Goal: Information Seeking & Learning: Learn about a topic

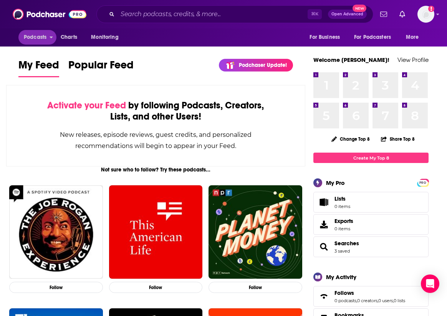
click at [37, 35] on span "Podcasts" at bounding box center [35, 37] width 23 height 11
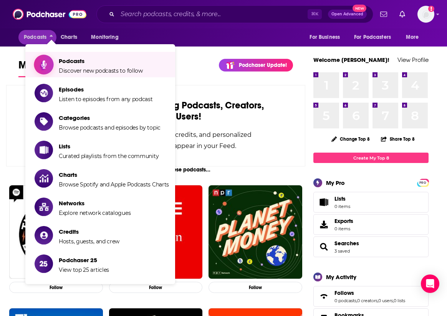
click at [73, 63] on span "Podcasts" at bounding box center [101, 60] width 84 height 7
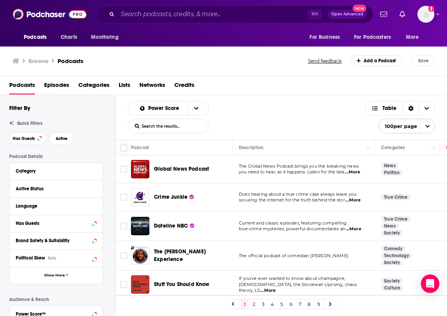
click at [169, 126] on input "List Search Input" at bounding box center [168, 126] width 80 height 14
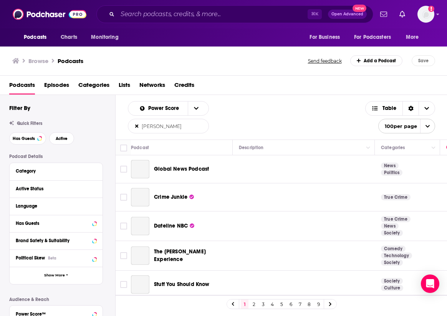
type input "[PERSON_NAME]"
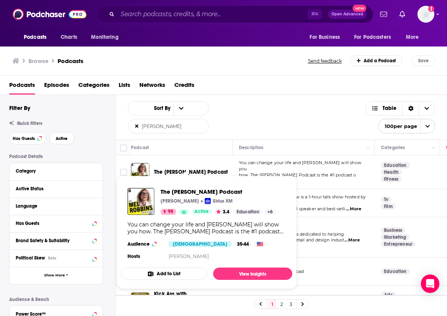
click at [167, 169] on span "The [PERSON_NAME] Podcast" at bounding box center [191, 172] width 74 height 7
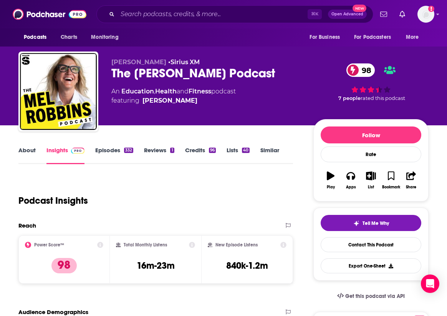
click at [272, 150] on link "Similar" at bounding box center [269, 155] width 19 height 18
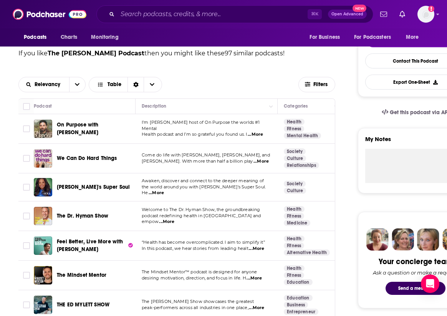
scroll to position [184, 1]
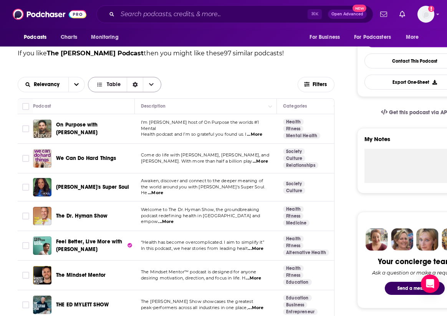
click at [153, 84] on span "Choose View" at bounding box center [151, 84] width 16 height 15
click at [197, 84] on div "Relevancy Table Table Gallery" at bounding box center [158, 84] width 280 height 15
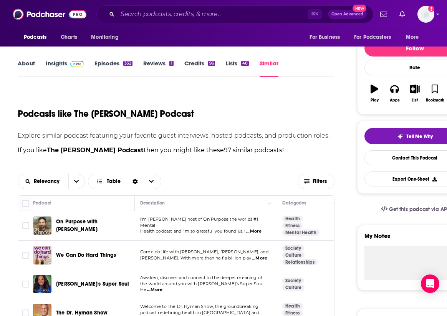
scroll to position [94, 1]
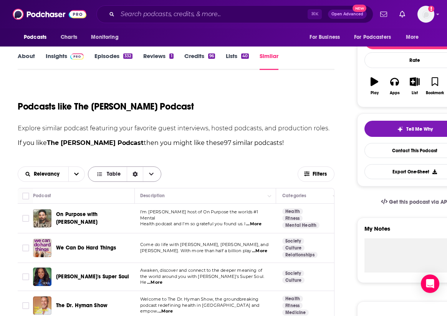
click at [155, 172] on span "Choose View" at bounding box center [151, 174] width 16 height 15
click at [314, 171] on span "Filters" at bounding box center [320, 173] width 15 height 5
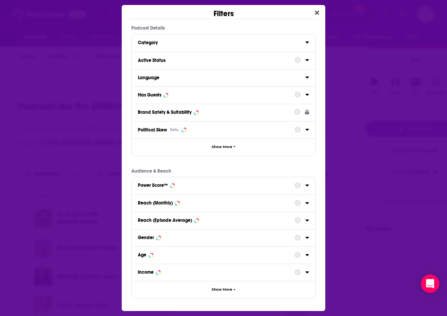
scroll to position [0, 0]
click at [156, 186] on div "Power Score™" at bounding box center [153, 184] width 30 height 5
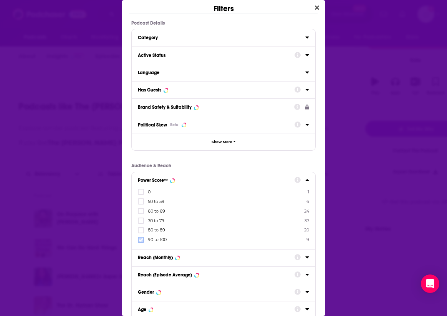
click at [142, 240] on icon "Dialog" at bounding box center [141, 239] width 5 height 5
click at [354, 67] on div "Filters Podcast Details Category Active Status Language Has Guests Brand Safety…" at bounding box center [223, 158] width 447 height 316
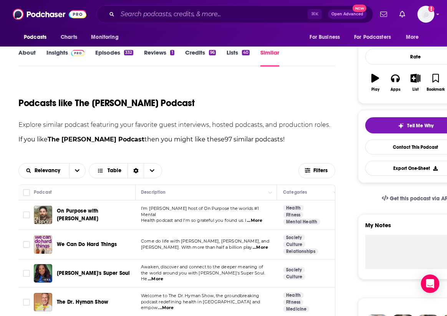
scroll to position [103, 0]
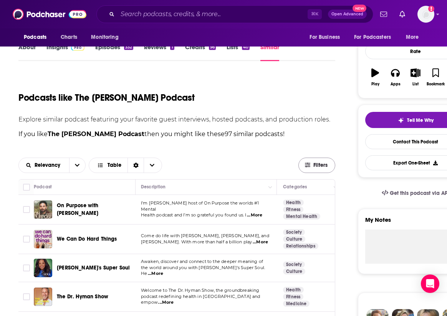
click at [309, 161] on button "Filters" at bounding box center [316, 164] width 37 height 15
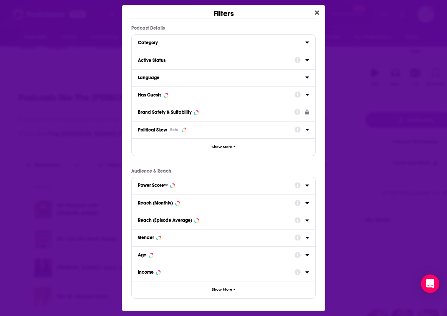
scroll to position [0, 0]
click at [315, 15] on icon "Close" at bounding box center [317, 13] width 4 height 6
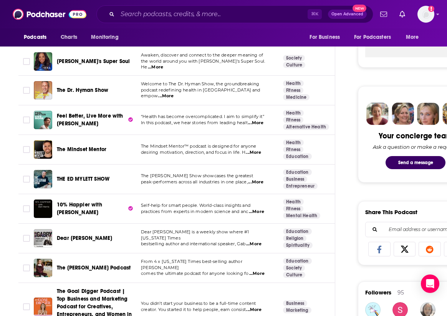
scroll to position [310, 0]
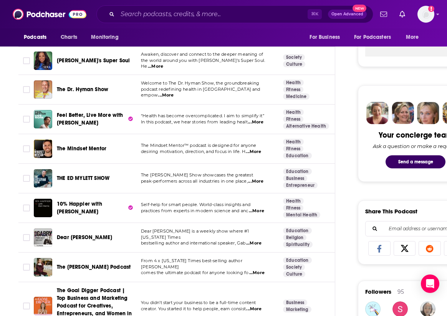
click at [259, 149] on span "...More" at bounding box center [253, 152] width 15 height 6
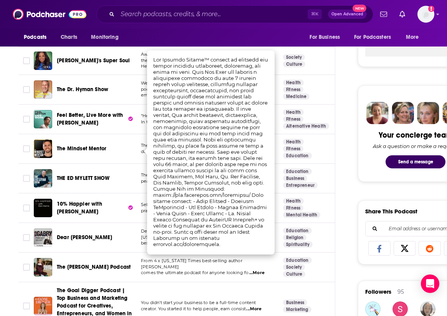
click at [96, 149] on span "The Mindset Mentor" at bounding box center [82, 148] width 50 height 7
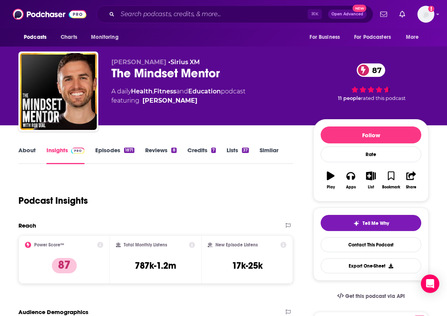
click at [114, 148] on link "Episodes 1871" at bounding box center [114, 155] width 39 height 18
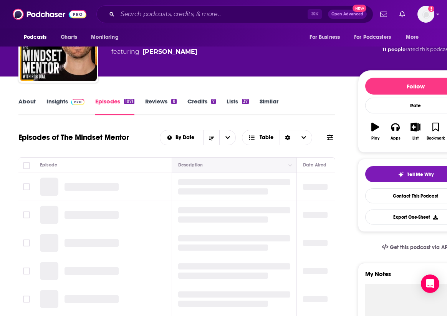
scroll to position [91, 0]
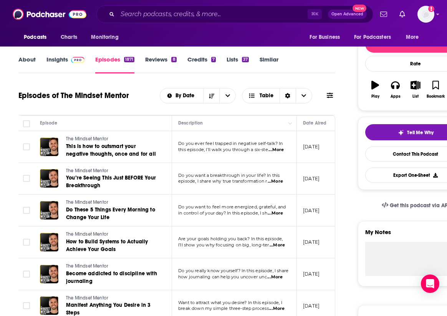
click at [280, 150] on span "...More" at bounding box center [275, 150] width 15 height 6
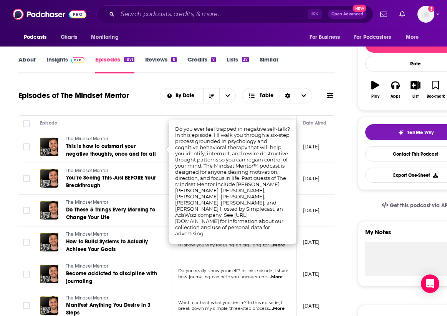
click at [232, 110] on div "Episodes of The Mindset Mentor By Date Table" at bounding box center [176, 101] width 317 height 30
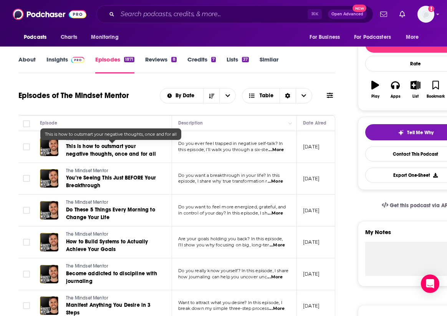
click at [112, 151] on span "This is how to outsmart your negative thoughts, once and for all" at bounding box center [111, 150] width 90 height 14
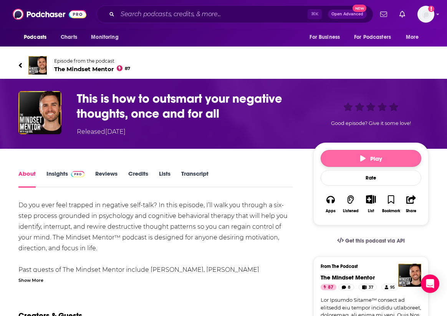
click at [363, 159] on icon "button" at bounding box center [362, 158] width 5 height 6
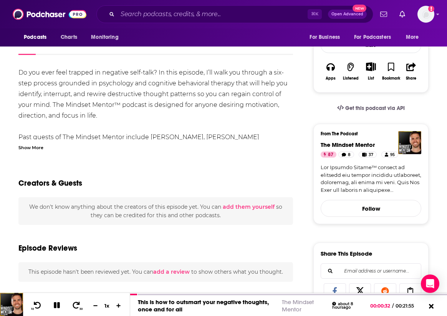
scroll to position [137, 0]
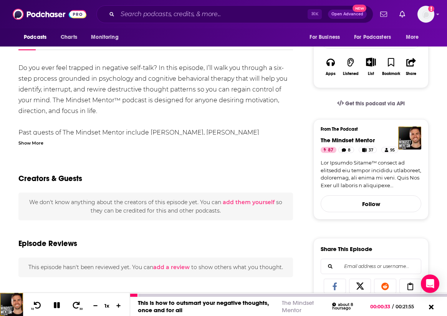
click at [78, 303] on icon at bounding box center [76, 304] width 7 height 7
click at [76, 304] on icon at bounding box center [76, 304] width 9 height 7
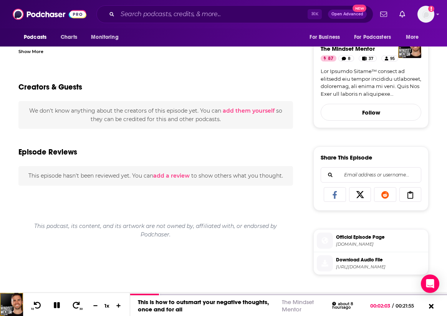
scroll to position [228, 0]
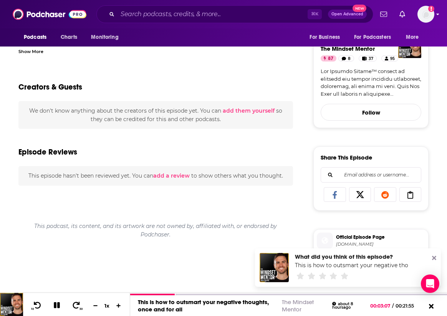
click at [431, 6] on icon "Add a profile image" at bounding box center [431, 9] width 6 height 6
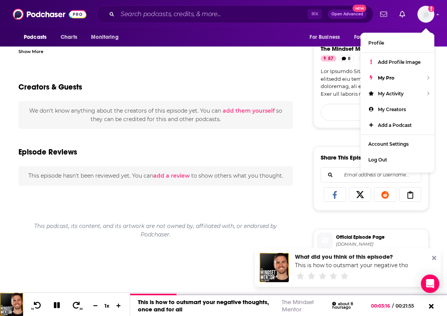
click at [250, 55] on div "Do you ever feel trapped in negative self-talk? In this episode, I’ll walk you …" at bounding box center [155, 246] width 275 height 551
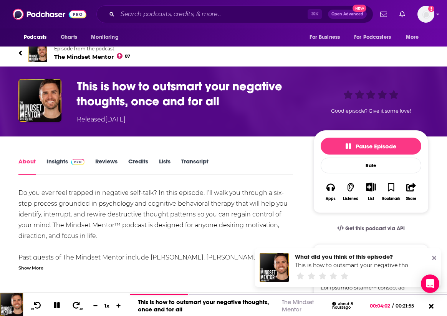
scroll to position [13, 0]
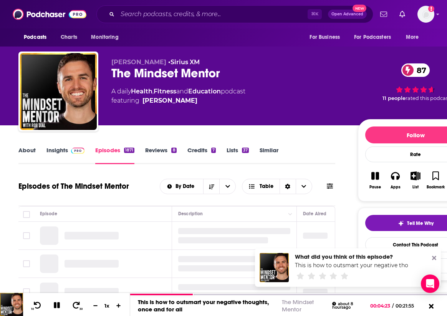
click at [112, 150] on link "Episodes 1871" at bounding box center [114, 155] width 39 height 18
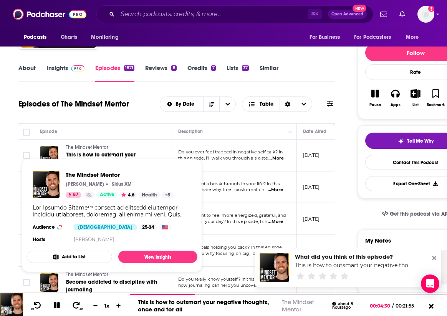
scroll to position [84, 0]
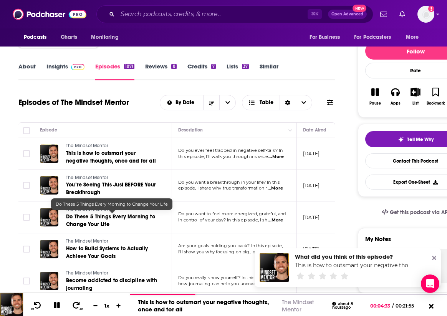
click at [104, 218] on span "Do These 5 Things Every Morning to Change Your Life" at bounding box center [110, 220] width 89 height 14
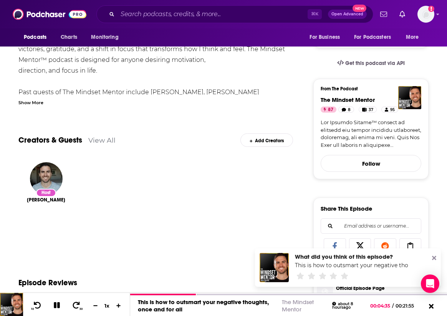
scroll to position [178, 0]
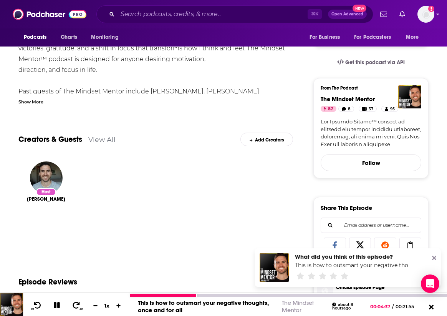
click at [58, 303] on icon at bounding box center [57, 305] width 6 height 6
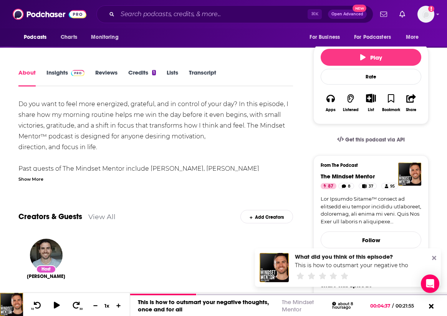
scroll to position [101, 0]
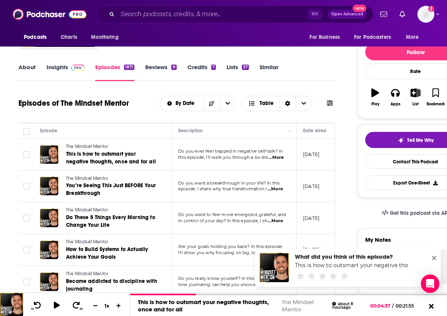
scroll to position [85, 0]
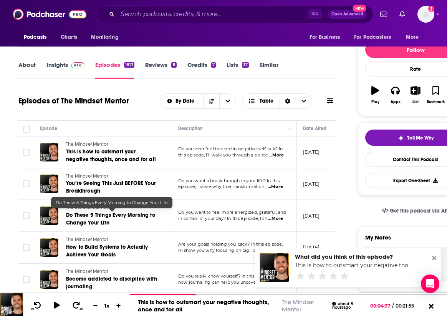
click at [87, 216] on span "Do These 5 Things Every Morning to Change Your Life" at bounding box center [110, 219] width 89 height 14
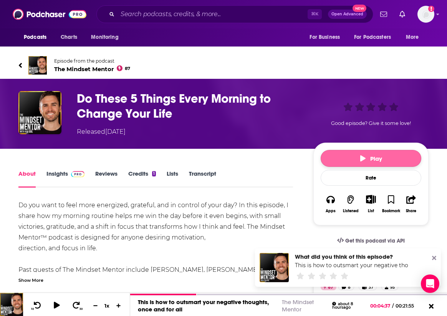
click at [361, 156] on icon "button" at bounding box center [362, 158] width 5 height 6
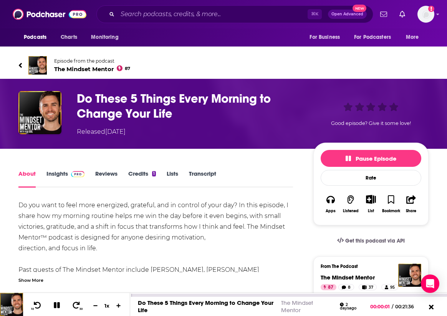
click at [77, 304] on icon at bounding box center [76, 304] width 7 height 7
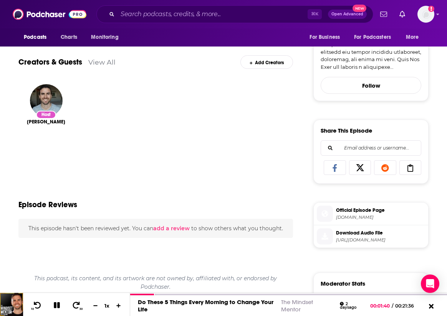
scroll to position [256, 0]
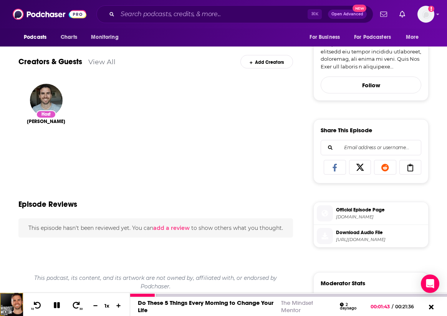
click at [74, 304] on icon at bounding box center [76, 304] width 9 height 7
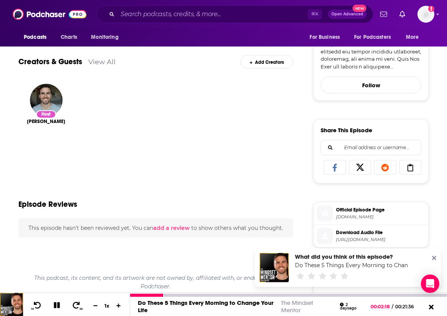
click at [36, 304] on icon at bounding box center [37, 304] width 7 height 7
click at [59, 306] on icon at bounding box center [57, 305] width 6 height 6
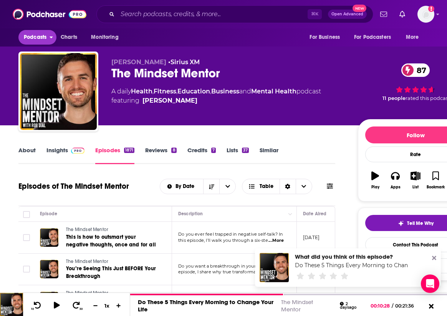
click at [34, 38] on span "Podcasts" at bounding box center [35, 37] width 23 height 11
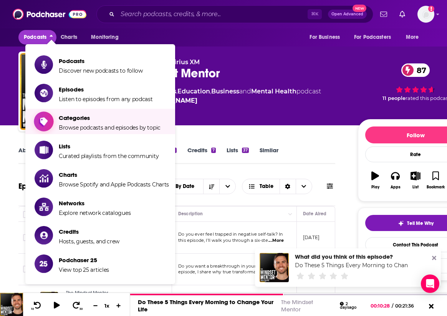
click at [63, 117] on span "Categories" at bounding box center [110, 117] width 102 height 7
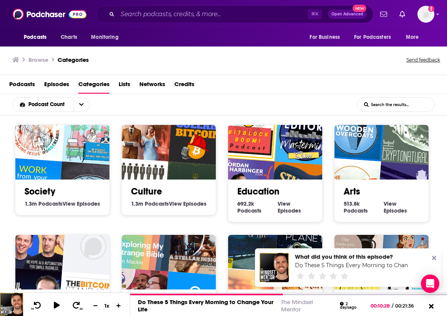
scroll to position [1, 0]
click at [154, 192] on link "Culture" at bounding box center [146, 191] width 31 height 12
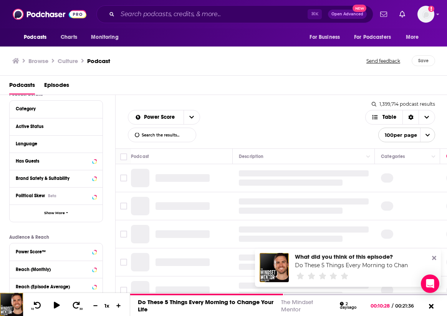
scroll to position [65, 0]
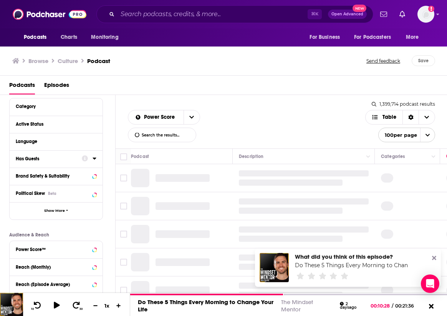
click at [35, 157] on div "Has Guests" at bounding box center [46, 158] width 61 height 5
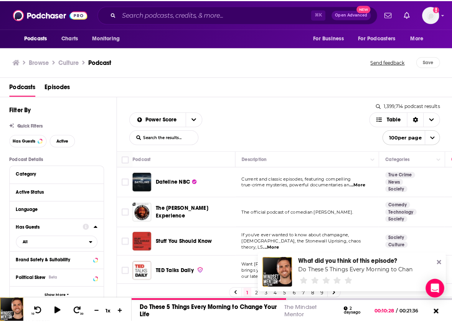
scroll to position [0, 0]
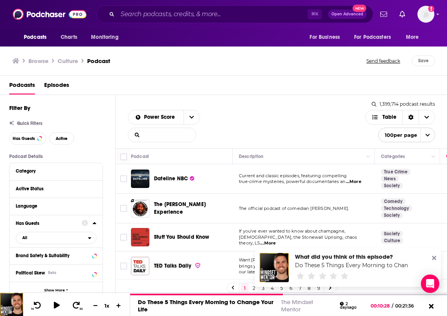
click at [156, 129] on input "List Search Input" at bounding box center [162, 135] width 68 height 14
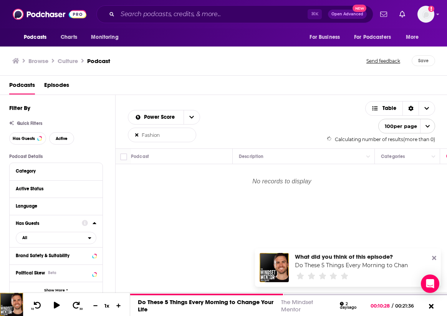
type input "Fashion"
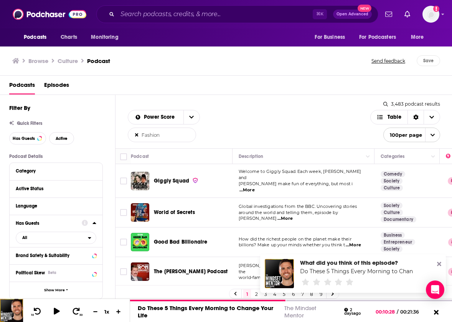
click at [255, 187] on span "...More" at bounding box center [247, 190] width 15 height 6
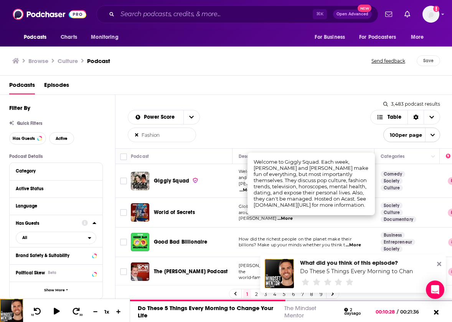
click at [215, 134] on div "Power Score Fashion List Search Input Search the results... Table" at bounding box center [249, 126] width 243 height 32
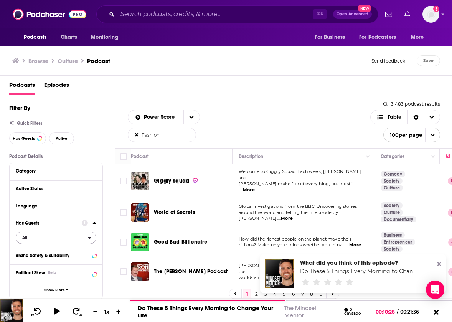
click at [88, 237] on icon "open menu" at bounding box center [89, 237] width 3 height 5
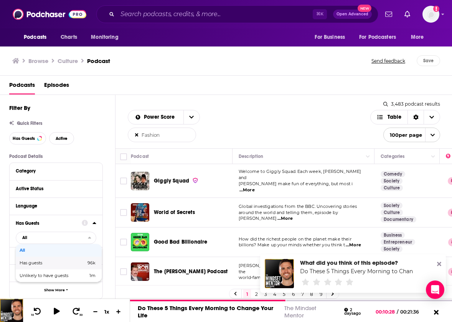
click at [39, 261] on span "Has guests" at bounding box center [42, 263] width 45 height 4
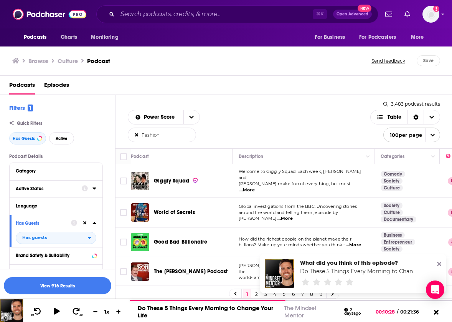
click at [94, 188] on icon at bounding box center [94, 188] width 3 height 2
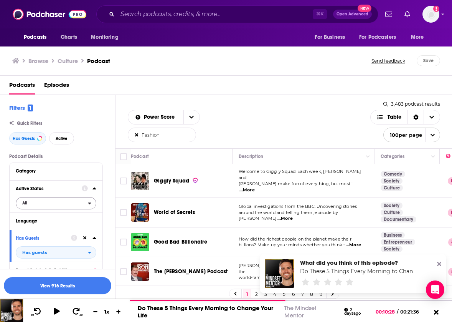
click at [66, 201] on span "All" at bounding box center [52, 203] width 72 height 10
click at [26, 228] on span "Active" at bounding box center [40, 228] width 40 height 4
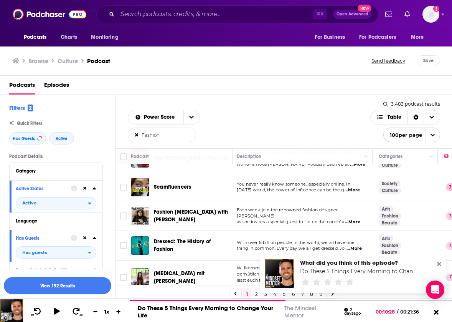
scroll to position [114, 2]
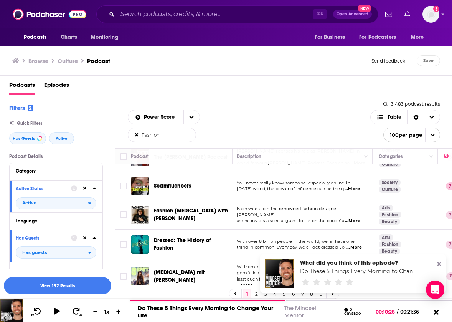
click at [360, 218] on span "...More" at bounding box center [352, 221] width 15 height 6
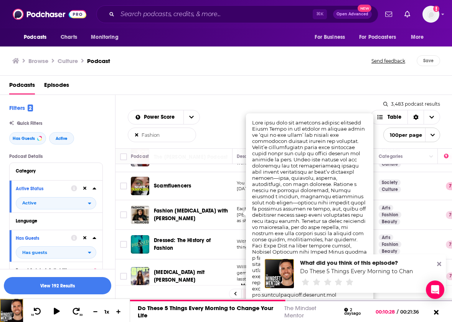
scroll to position [0, 0]
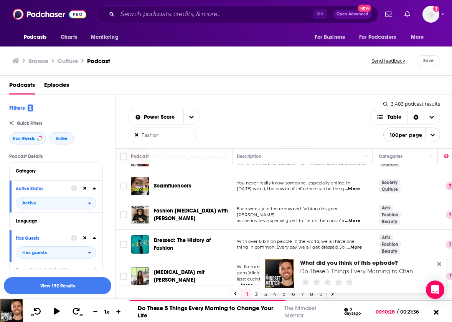
click at [220, 133] on div "Power Score Fashion List Search Input Search the results... Table" at bounding box center [249, 126] width 243 height 32
click at [354, 244] on span "...More" at bounding box center [354, 247] width 15 height 6
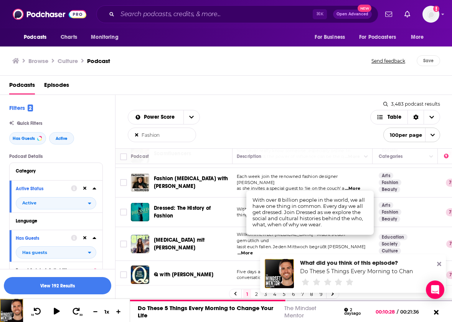
scroll to position [147, 2]
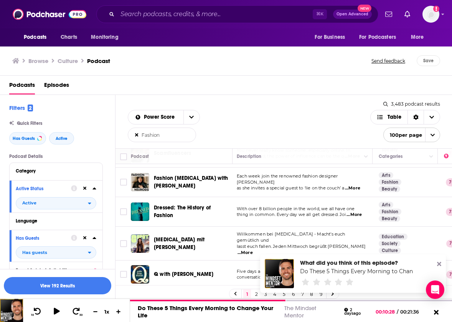
click at [286, 132] on div "Power Score Fashion List Search Input Search the results... Table" at bounding box center [249, 126] width 243 height 32
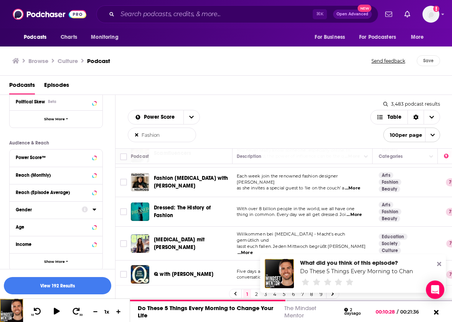
scroll to position [187, 0]
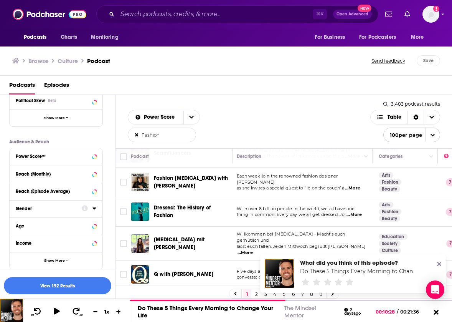
click at [83, 207] on icon at bounding box center [85, 208] width 6 height 6
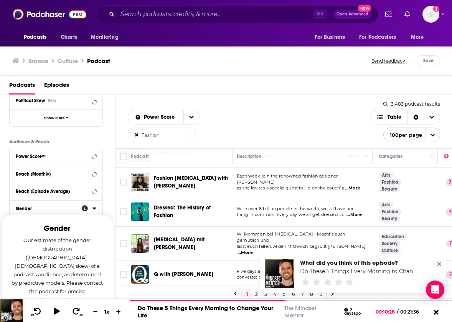
click at [101, 209] on div "Gender Gender Our estimate of the gender distribution ([DEMOGRAPHIC_DATA]-[DEMO…" at bounding box center [56, 208] width 93 height 17
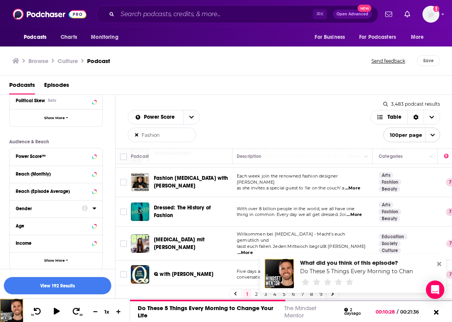
click at [94, 210] on icon at bounding box center [95, 208] width 4 height 6
click at [18, 243] on icon at bounding box center [19, 245] width 5 height 5
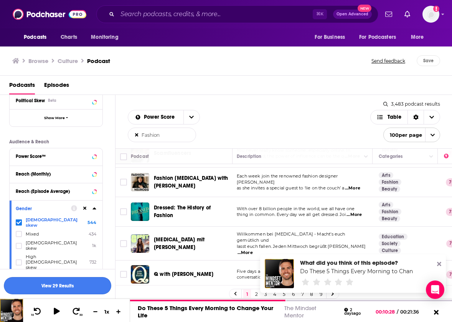
click at [62, 286] on button "View 29 Results" at bounding box center [58, 285] width 108 height 17
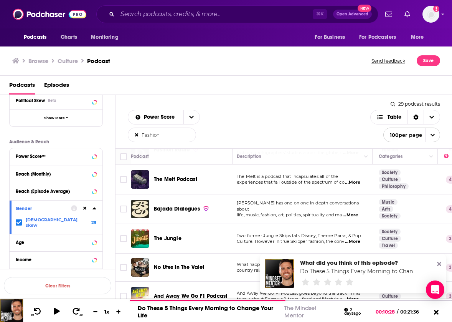
click at [359, 183] on span "...More" at bounding box center [352, 182] width 15 height 6
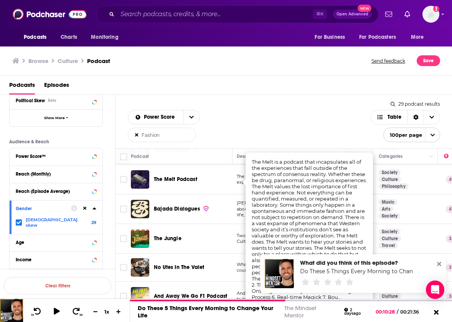
click at [144, 86] on div "Podcasts Episodes" at bounding box center [227, 87] width 437 height 16
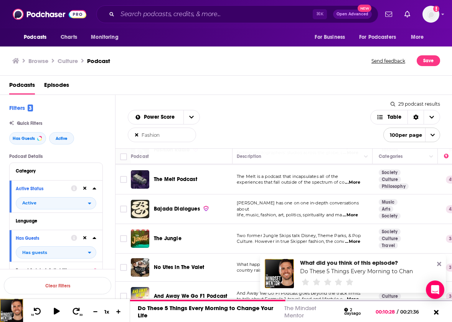
click at [167, 137] on input "Fashion" at bounding box center [162, 135] width 68 height 14
click at [354, 182] on span "...More" at bounding box center [352, 182] width 15 height 6
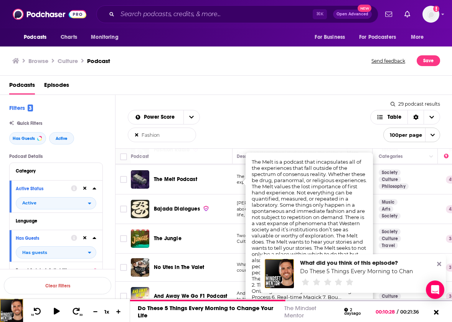
click at [440, 262] on icon at bounding box center [439, 264] width 4 height 6
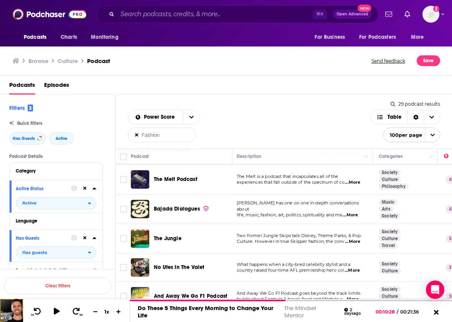
click at [357, 183] on span "...More" at bounding box center [352, 182] width 15 height 6
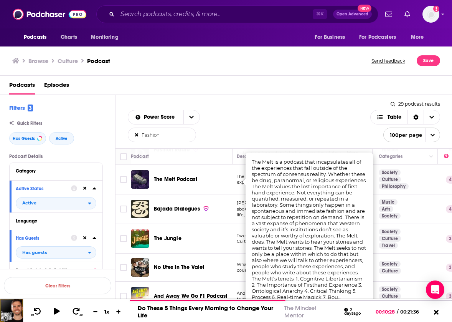
click at [340, 141] on div "Power Score Fashion List Search Input Search the results... Table" at bounding box center [249, 126] width 243 height 32
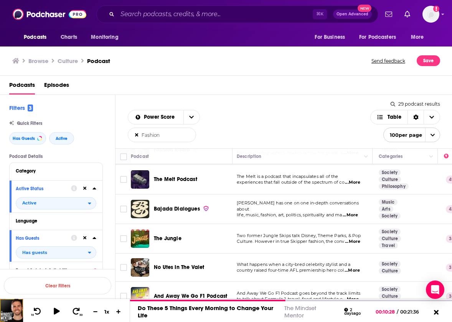
click at [356, 213] on span "...More" at bounding box center [350, 215] width 15 height 6
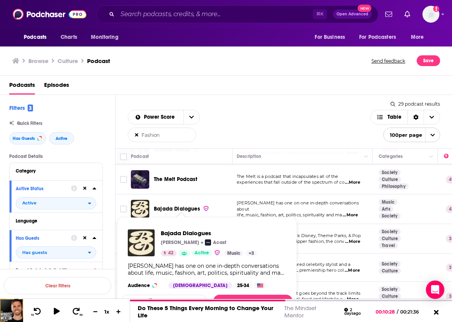
click at [184, 210] on span "Bajada Dialogues" at bounding box center [177, 208] width 46 height 7
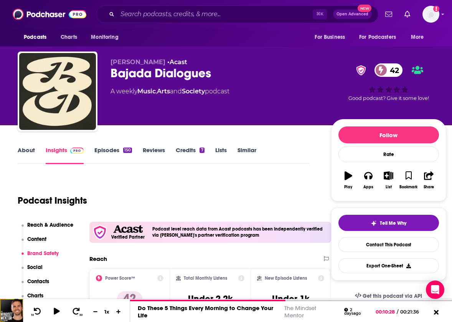
scroll to position [0, 1]
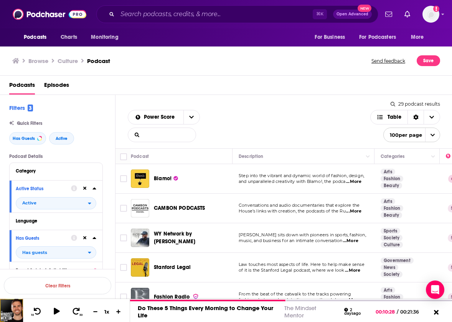
click at [146, 135] on input "List Search Input" at bounding box center [162, 135] width 68 height 14
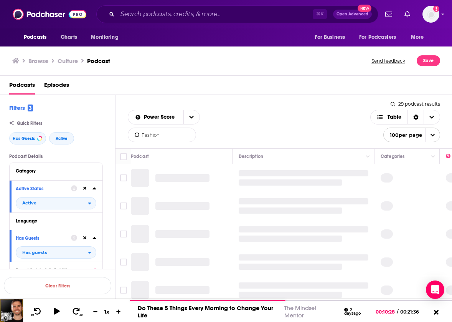
type input "Fashion"
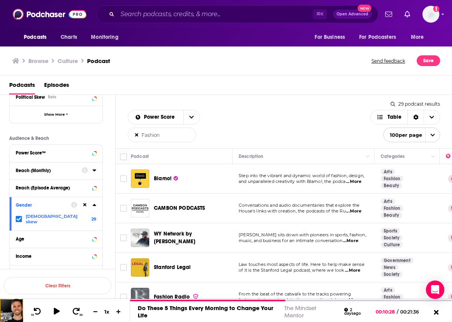
scroll to position [192, 0]
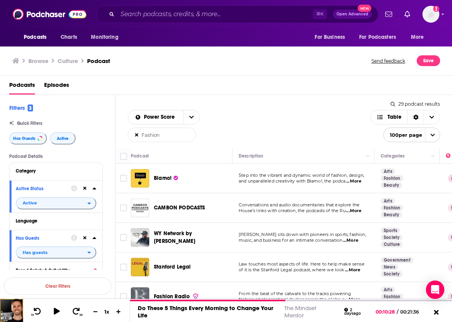
scroll to position [192, 0]
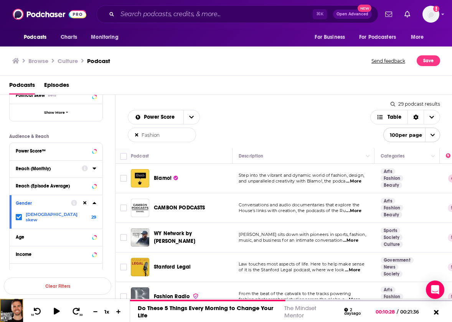
click at [360, 181] on span "...More" at bounding box center [353, 181] width 15 height 6
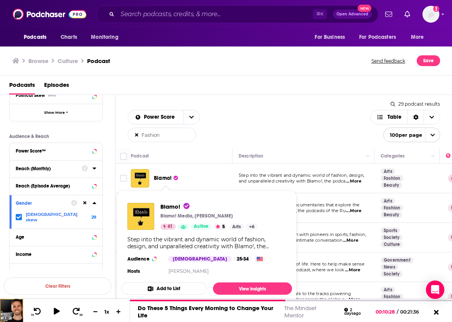
click at [165, 178] on span "Blamo!" at bounding box center [163, 178] width 18 height 7
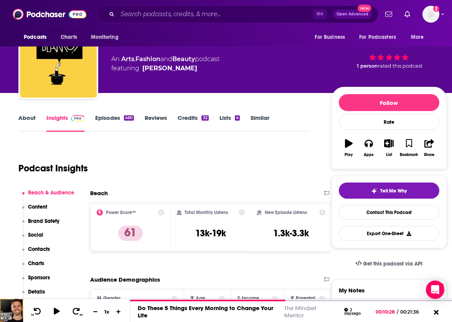
scroll to position [27, 0]
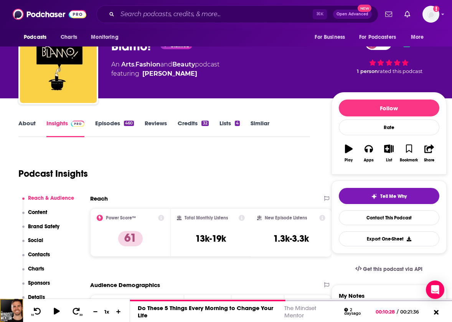
click at [114, 121] on link "Episodes 460" at bounding box center [114, 128] width 39 height 18
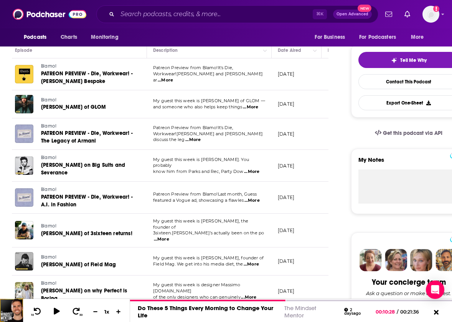
scroll to position [164, 7]
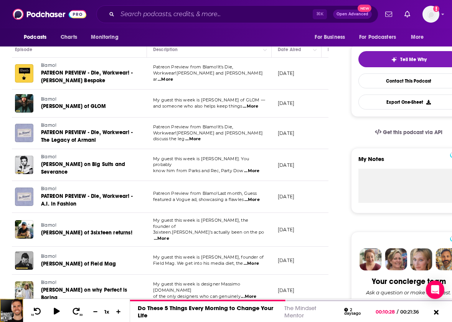
click at [169, 235] on span "...More" at bounding box center [161, 238] width 15 height 6
click at [328, 214] on td "1.1k-3.1k" at bounding box center [345, 230] width 46 height 34
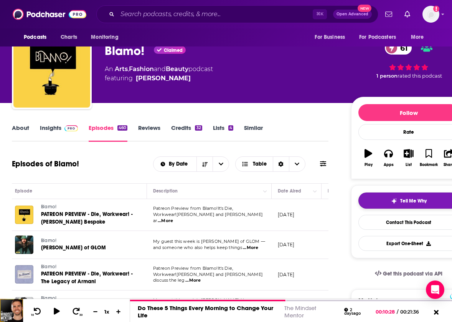
scroll to position [25, 7]
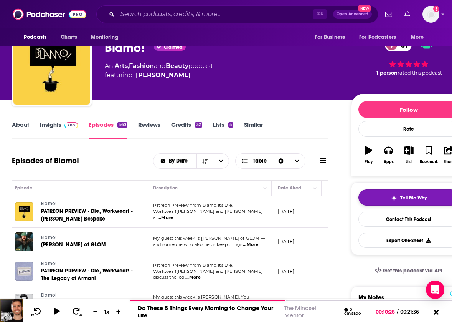
click at [412, 196] on span "Tell Me Why" at bounding box center [413, 198] width 26 height 6
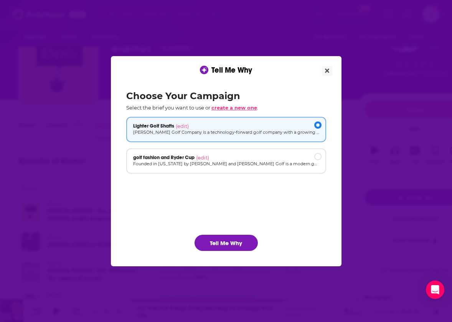
click at [248, 107] on span "create a new one" at bounding box center [235, 107] width 46 height 6
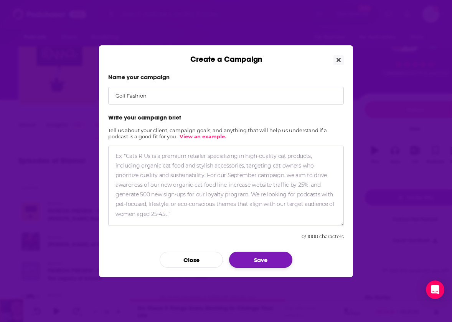
type input "Golf Fashion"
click at [258, 259] on button "Save" at bounding box center [260, 259] width 63 height 16
click at [132, 159] on textarea "Create a Campaign" at bounding box center [226, 186] width 236 height 80
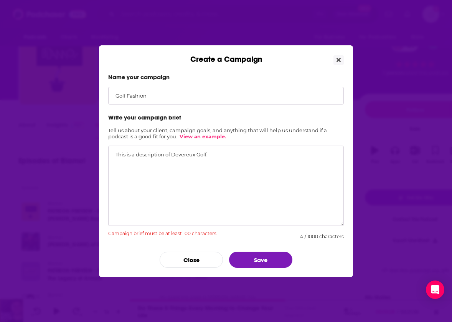
paste textarea "Brand Overview & Identity “Cultural golf” meets modern style Devereux presents …"
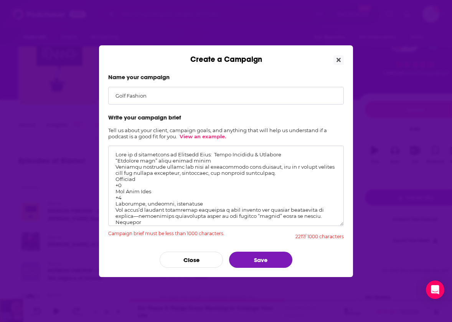
drag, startPoint x: 115, startPoint y: 186, endPoint x: 134, endPoint y: 197, distance: 22.5
click at [134, 197] on textarea "Create a Campaign" at bounding box center [226, 186] width 236 height 80
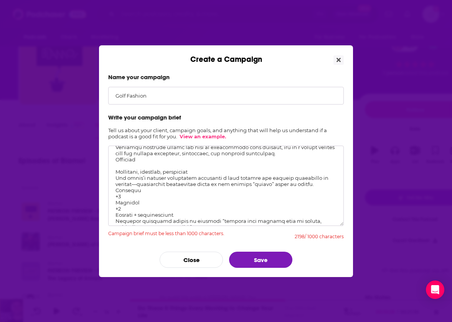
scroll to position [23, 0]
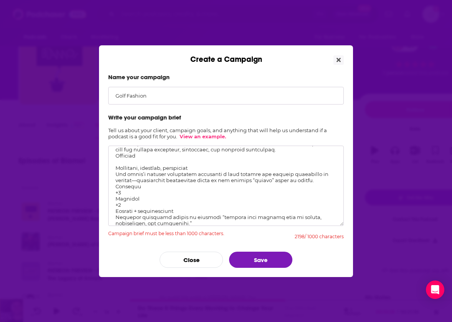
drag, startPoint x: 126, startPoint y: 193, endPoint x: 113, endPoint y: 193, distance: 12.3
click at [113, 193] on textarea "Create a Campaign" at bounding box center [226, 186] width 236 height 80
drag, startPoint x: 127, startPoint y: 205, endPoint x: 109, endPoint y: 205, distance: 17.7
click at [109, 205] on textarea "Create a Campaign" at bounding box center [226, 186] width 236 height 80
drag, startPoint x: 114, startPoint y: 199, endPoint x: 125, endPoint y: 207, distance: 12.9
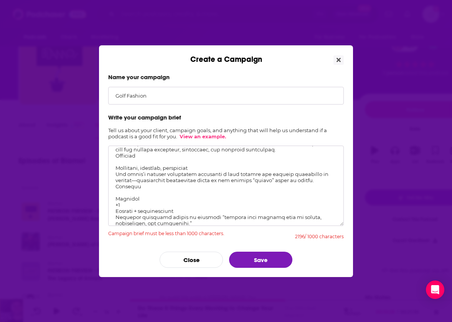
click at [125, 207] on textarea "Create a Campaign" at bounding box center [226, 186] width 236 height 80
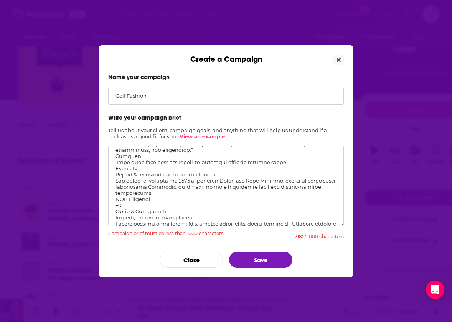
scroll to position [91, 0]
drag, startPoint x: 114, startPoint y: 198, endPoint x: 129, endPoint y: 204, distance: 15.5
click at [129, 204] on textarea "Create a Campaign" at bounding box center [226, 186] width 236 height 80
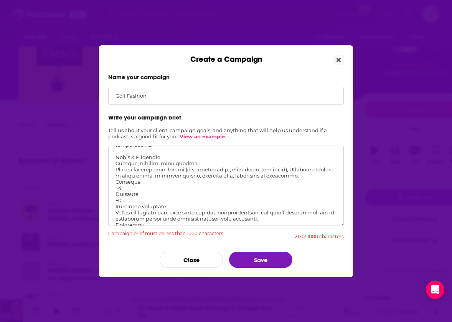
scroll to position [141, 0]
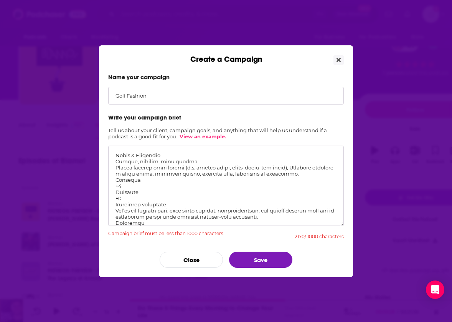
drag, startPoint x: 114, startPoint y: 182, endPoint x: 127, endPoint y: 186, distance: 13.7
click at [127, 186] on textarea "Create a Campaign" at bounding box center [226, 186] width 236 height 80
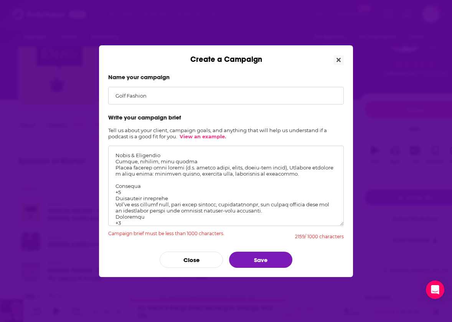
drag, startPoint x: 124, startPoint y: 193, endPoint x: 103, endPoint y: 193, distance: 21.5
click at [103, 193] on div "Name your campaign Golf Fashion Write your campaign brief Tell us about your cl…" at bounding box center [226, 170] width 254 height 213
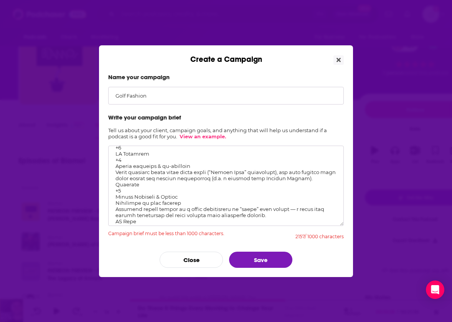
scroll to position [213, 0]
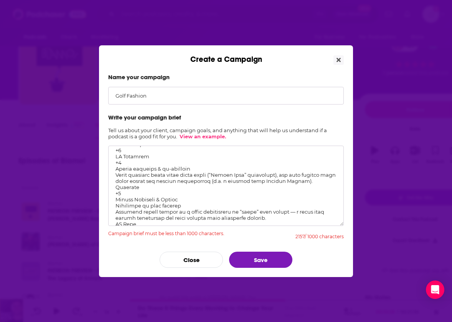
drag, startPoint x: 123, startPoint y: 163, endPoint x: 109, endPoint y: 162, distance: 14.2
click at [109, 163] on textarea "Create a Campaign" at bounding box center [226, 186] width 236 height 80
drag, startPoint x: 124, startPoint y: 149, endPoint x: 112, endPoint y: 149, distance: 12.3
click at [112, 149] on textarea "Create a Campaign" at bounding box center [226, 186] width 236 height 80
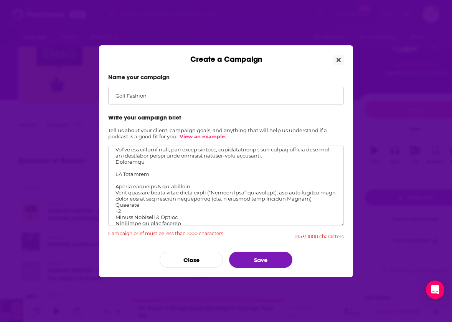
scroll to position [192, 0]
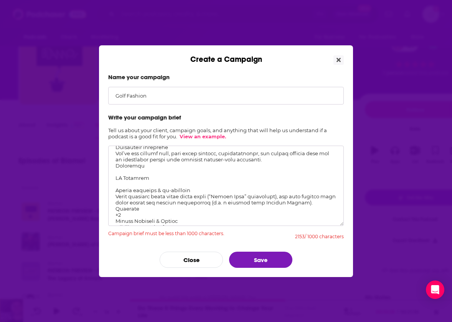
drag, startPoint x: 148, startPoint y: 180, endPoint x: 98, endPoint y: 180, distance: 49.9
click at [98, 180] on div "Create a Campaign Name your campaign Golf Fashion Write your campaign brief Tel…" at bounding box center [226, 161] width 452 height 322
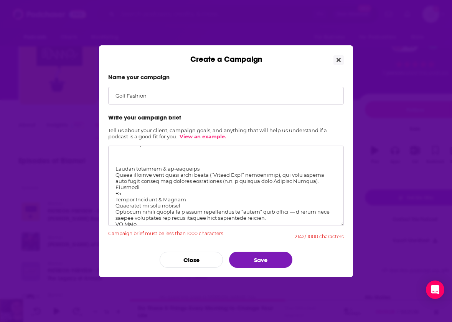
scroll to position [219, 0]
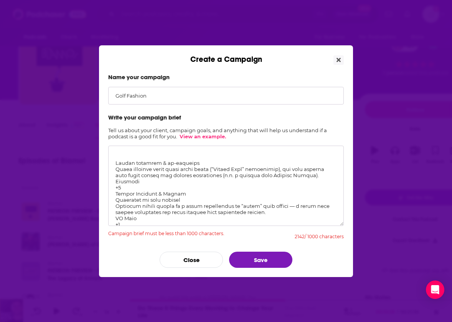
drag, startPoint x: 124, startPoint y: 189, endPoint x: 106, endPoint y: 189, distance: 18.0
click at [106, 189] on div "Name your campaign Golf Fashion Write your campaign brief Tell us about your cl…" at bounding box center [226, 170] width 254 height 213
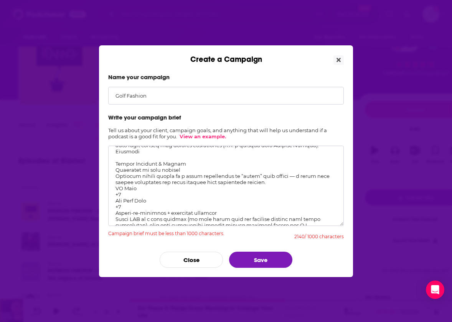
scroll to position [251, 0]
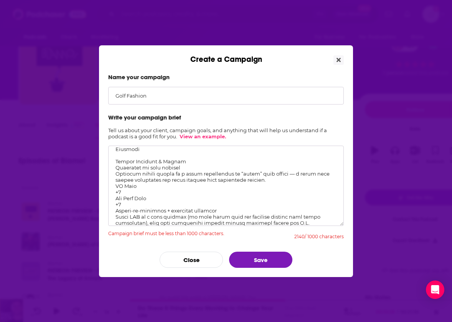
click at [124, 192] on textarea "Create a Campaign" at bounding box center [226, 186] width 236 height 80
drag, startPoint x: 115, startPoint y: 186, endPoint x: 127, endPoint y: 206, distance: 23.8
click at [127, 206] on textarea "Create a Campaign" at bounding box center [226, 186] width 236 height 80
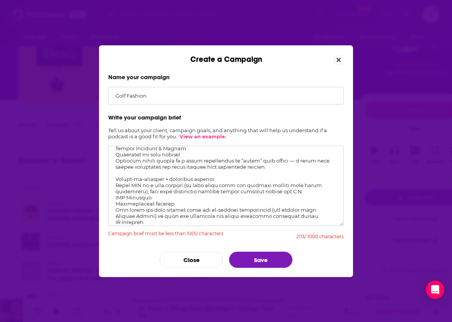
scroll to position [266, 0]
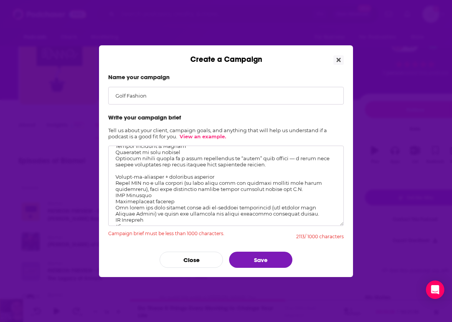
drag, startPoint x: 116, startPoint y: 177, endPoint x: 164, endPoint y: 193, distance: 50.8
click at [164, 193] on textarea "Create a Campaign" at bounding box center [226, 186] width 236 height 80
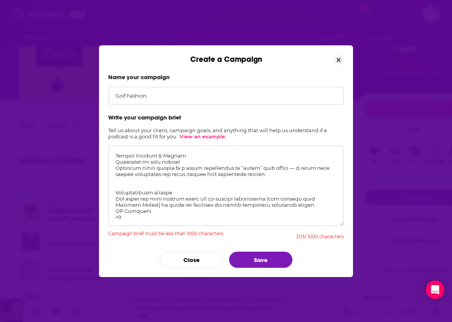
scroll to position [257, 0]
drag, startPoint x: 127, startPoint y: 218, endPoint x: 117, endPoint y: 218, distance: 9.6
click at [117, 218] on textarea "Create a Campaign" at bounding box center [226, 186] width 236 height 80
drag, startPoint x: 115, startPoint y: 211, endPoint x: 124, endPoint y: 217, distance: 10.9
click at [124, 217] on textarea "Create a Campaign" at bounding box center [226, 186] width 236 height 80
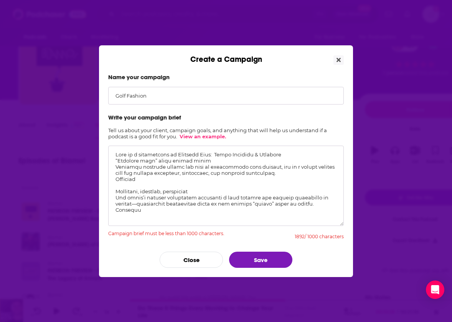
scroll to position [0, 0]
click at [263, 262] on button "Save" at bounding box center [260, 259] width 63 height 16
click at [263, 259] on button "Save" at bounding box center [260, 259] width 63 height 16
click at [220, 178] on textarea "Create a Campaign" at bounding box center [226, 186] width 236 height 80
click at [218, 168] on textarea "Create a Campaign" at bounding box center [226, 186] width 236 height 80
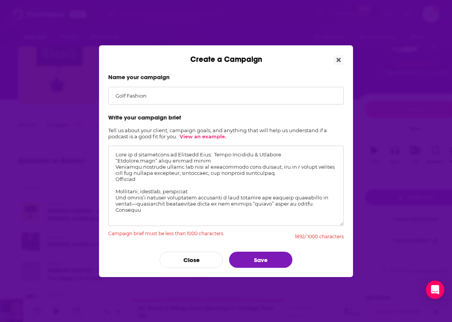
click at [217, 164] on textarea "Create a Campaign" at bounding box center [226, 186] width 236 height 80
drag, startPoint x: 280, startPoint y: 153, endPoint x: 94, endPoint y: 154, distance: 185.8
click at [94, 154] on div "Create a Campaign Name your campaign Golf Fashion Write your campaign brief Tel…" at bounding box center [226, 161] width 452 height 322
click at [115, 160] on textarea "Create a Campaign" at bounding box center [226, 186] width 236 height 80
click at [169, 152] on textarea "Create a Campaign" at bounding box center [226, 186] width 236 height 80
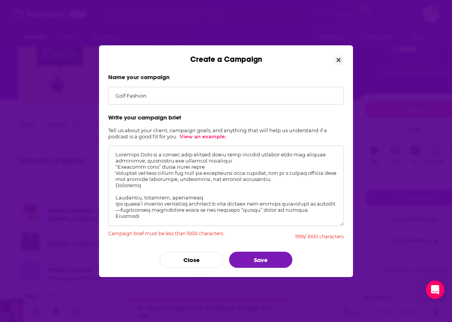
drag, startPoint x: 116, startPoint y: 168, endPoint x: 140, endPoint y: 191, distance: 33.7
click at [140, 191] on textarea "Create a Campaign" at bounding box center [226, 186] width 236 height 80
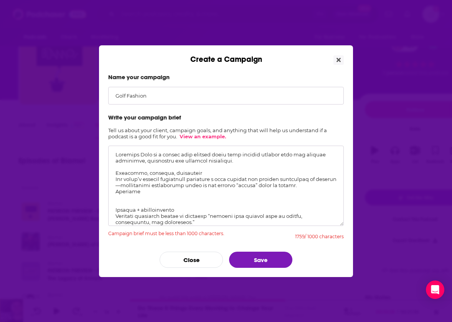
click at [244, 161] on textarea "Create a Campaign" at bounding box center [226, 186] width 236 height 80
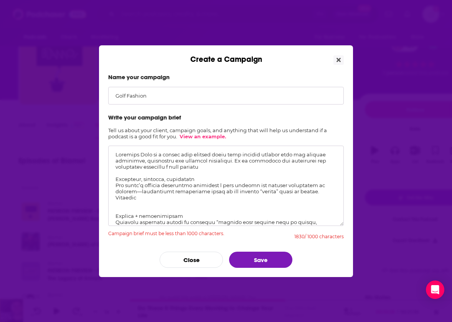
drag, startPoint x: 263, startPoint y: 184, endPoint x: 109, endPoint y: 181, distance: 154.0
click at [109, 181] on textarea "Create a Campaign" at bounding box center [226, 186] width 236 height 80
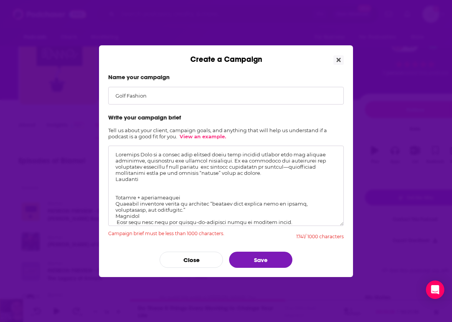
drag, startPoint x: 116, startPoint y: 179, endPoint x: 175, endPoint y: 195, distance: 61.5
click at [175, 195] on textarea "Create a Campaign" at bounding box center [226, 186] width 236 height 80
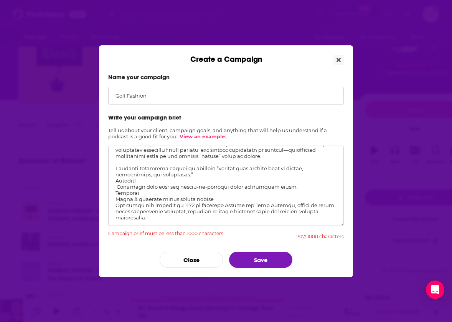
scroll to position [18, 0]
drag, startPoint x: 115, startPoint y: 181, endPoint x: 218, endPoint y: 192, distance: 104.2
click at [218, 192] on textarea "Create a Campaign" at bounding box center [226, 186] width 236 height 80
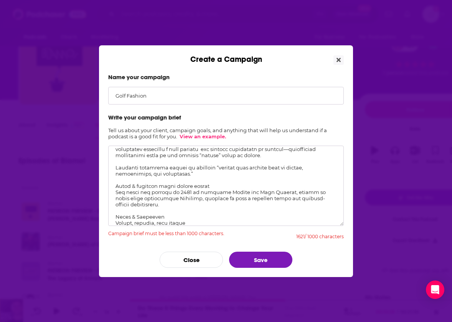
drag, startPoint x: 117, startPoint y: 185, endPoint x: 219, endPoint y: 185, distance: 101.7
click at [219, 185] on textarea "Create a Campaign" at bounding box center [226, 186] width 236 height 80
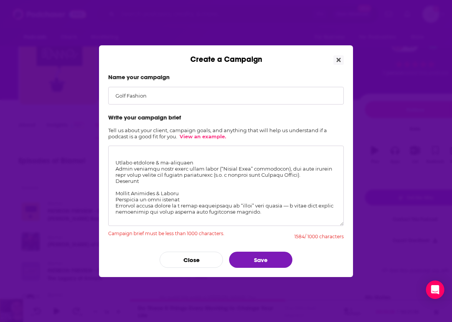
scroll to position [183, 0]
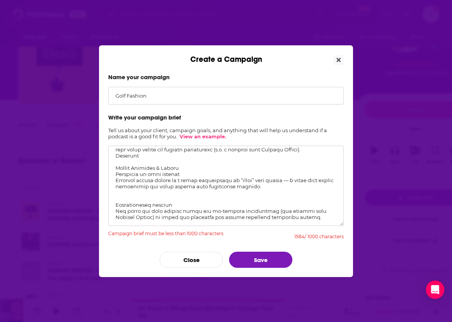
drag, startPoint x: 115, startPoint y: 198, endPoint x: 250, endPoint y: 234, distance: 138.9
click at [250, 234] on form "Name your campaign Golf Fashion Write your campaign brief Tell us about your cl…" at bounding box center [226, 170] width 236 height 194
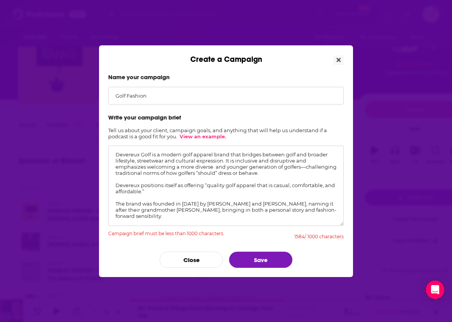
scroll to position [11, 0]
type textarea "Devereux Golf is a modern golf apparel brand that bridges between golf and broa…"
click at [268, 260] on button "Save" at bounding box center [260, 259] width 63 height 16
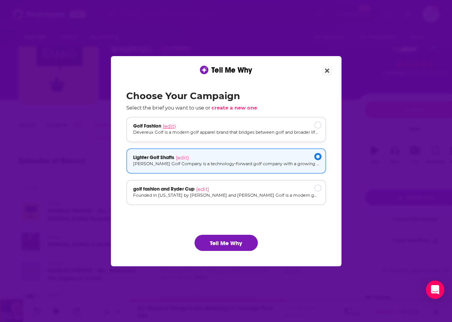
click at [175, 126] on span "(edit)" at bounding box center [169, 126] width 13 height 6
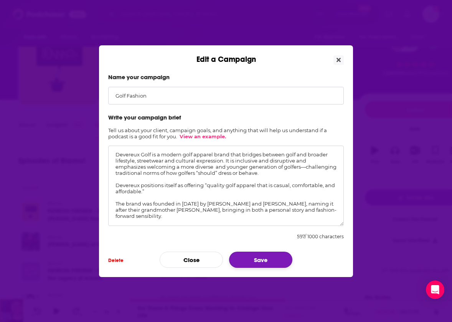
click at [263, 258] on button "Save" at bounding box center [260, 259] width 63 height 16
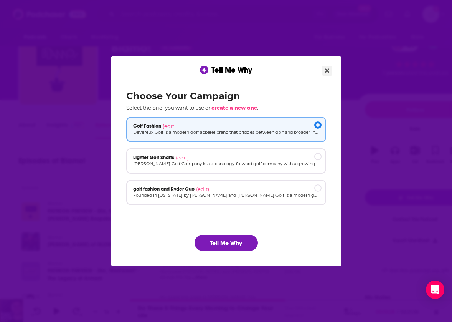
click at [326, 70] on icon "Close" at bounding box center [327, 70] width 4 height 4
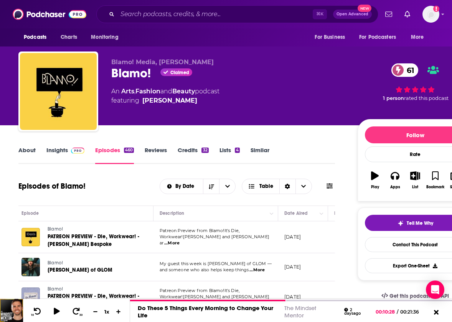
scroll to position [25, 0]
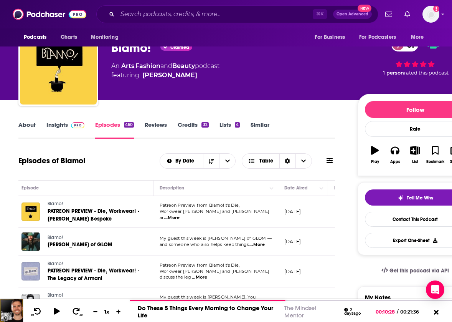
click at [180, 215] on span "...More" at bounding box center [171, 218] width 15 height 6
click at [423, 198] on span "Tell Me Why" at bounding box center [420, 198] width 26 height 6
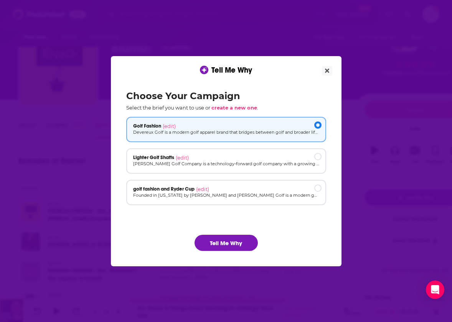
scroll to position [0, 0]
click at [235, 241] on button "Tell Me Why" at bounding box center [226, 243] width 63 height 16
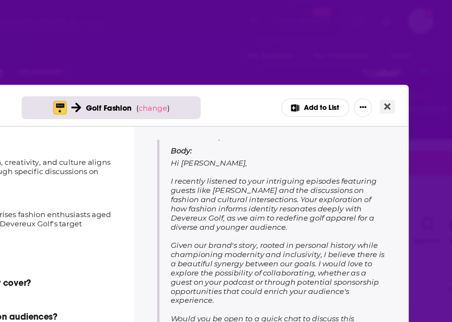
click at [407, 70] on icon "Close" at bounding box center [409, 71] width 4 height 4
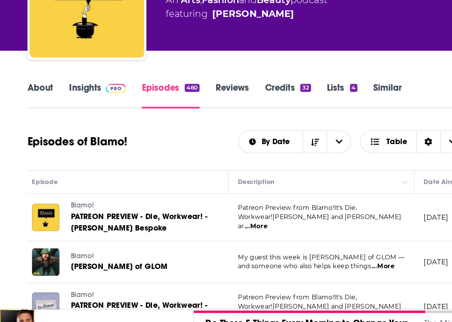
click at [60, 146] on link "Insights" at bounding box center [65, 155] width 38 height 18
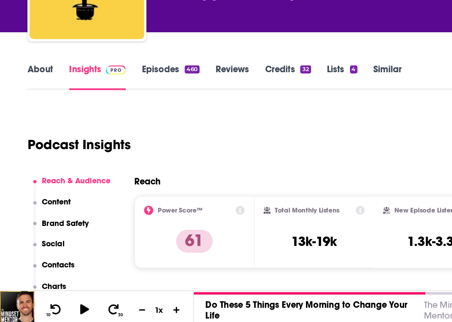
click at [155, 146] on link "Reviews" at bounding box center [156, 155] width 22 height 18
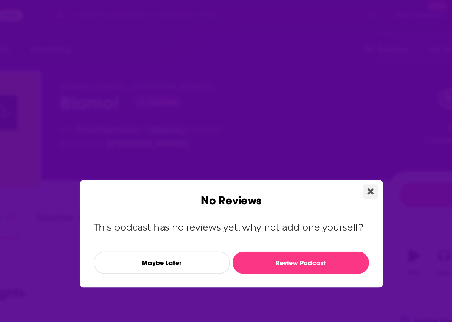
click at [318, 129] on icon "Close" at bounding box center [320, 132] width 4 height 6
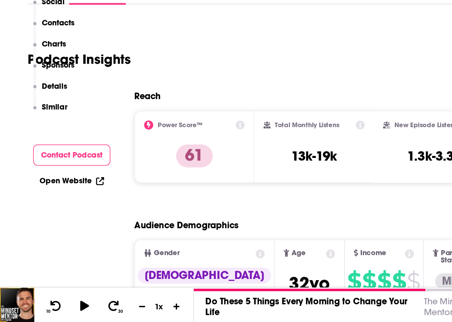
scroll to position [56, 0]
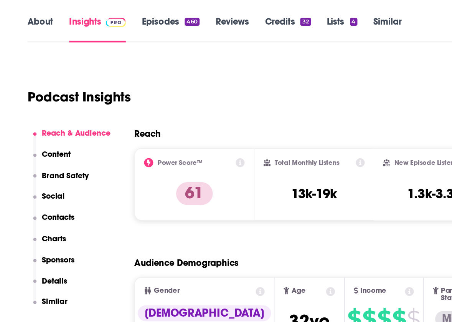
click at [37, 265] on p "Details" at bounding box center [36, 268] width 17 height 7
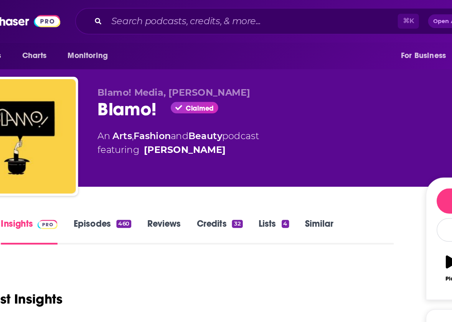
scroll to position [0, 0]
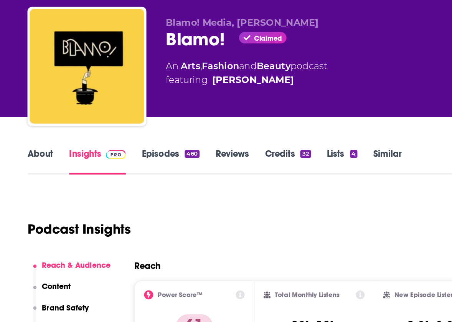
click at [108, 146] on link "Episodes 460" at bounding box center [114, 155] width 39 height 18
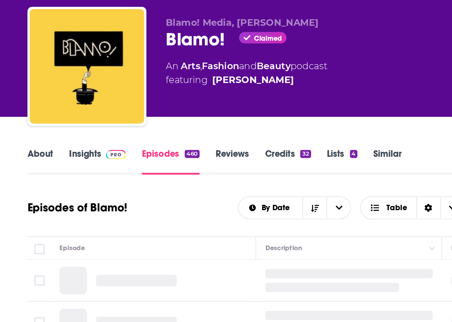
click at [108, 103] on div "Blamo! Media, Jeremy Kirkland Blamo! Claimed 61 An Arts , Fashion and Beauty po…" at bounding box center [245, 92] width 455 height 83
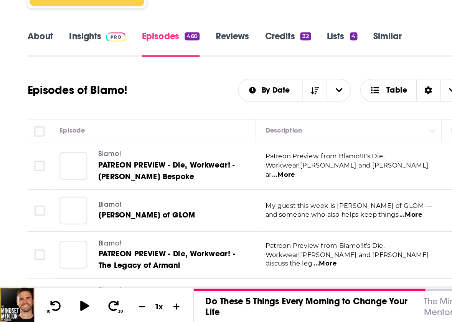
scroll to position [24, 0]
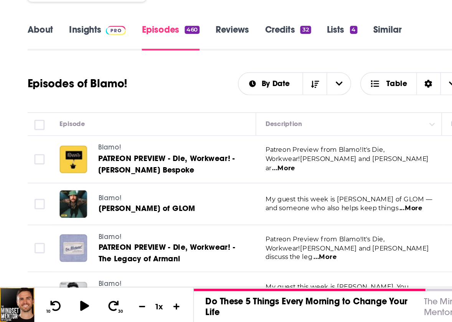
click at [281, 243] on span "...More" at bounding box center [275, 246] width 15 height 6
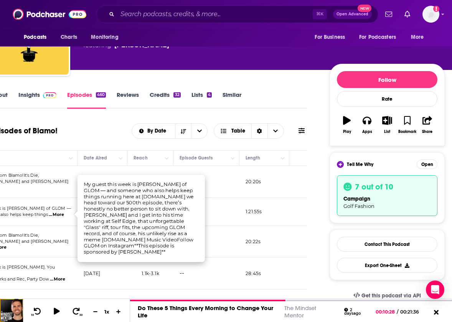
scroll to position [84, 28]
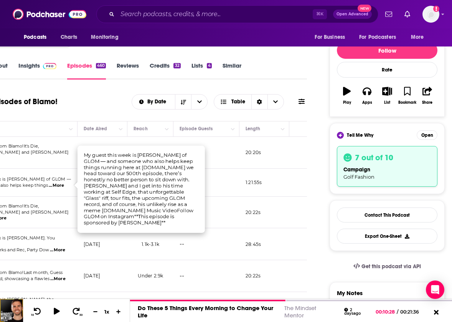
click at [395, 165] on div "campaign Golf Fashion" at bounding box center [388, 172] width 88 height 15
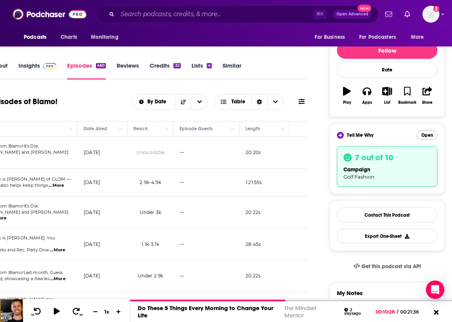
click at [428, 134] on button "Open" at bounding box center [427, 135] width 21 height 10
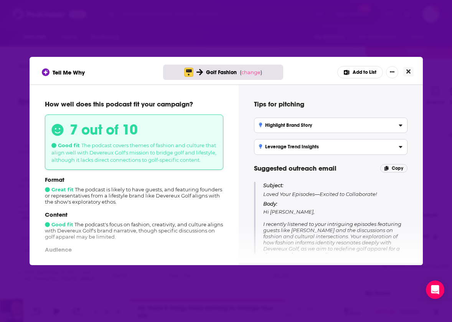
scroll to position [0, 0]
click at [321, 146] on div "Leverage Trend Insights" at bounding box center [331, 146] width 144 height 5
click at [0, 0] on input "Leverage Trend Insights Engage the audience by sharing insights on current tren…" at bounding box center [0, 0] width 0 height 0
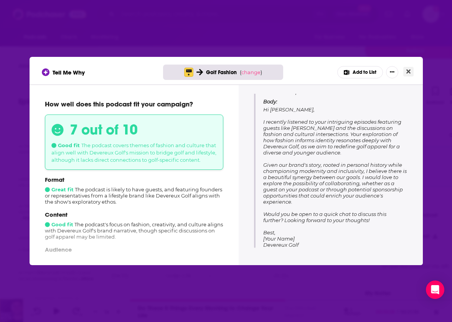
click at [409, 71] on icon "Close" at bounding box center [409, 71] width 4 height 4
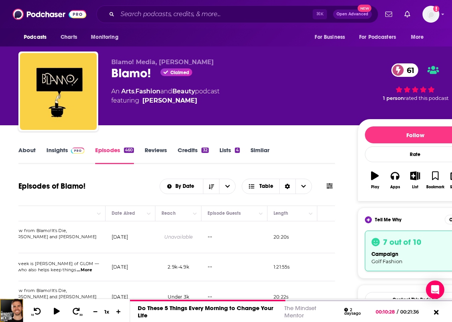
click at [27, 147] on link "About" at bounding box center [26, 155] width 17 height 18
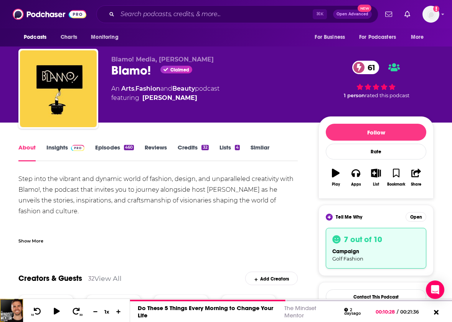
scroll to position [2, 0]
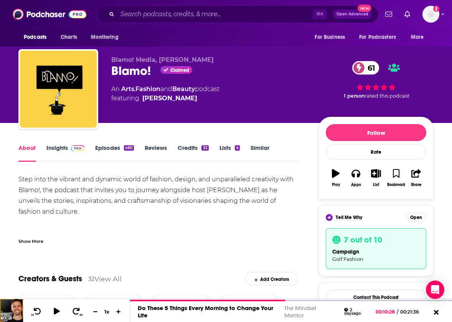
click at [59, 146] on link "Insights" at bounding box center [65, 153] width 38 height 18
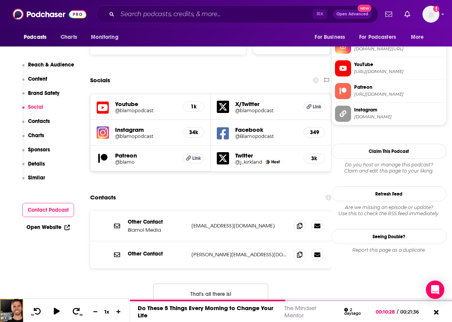
scroll to position [843, 0]
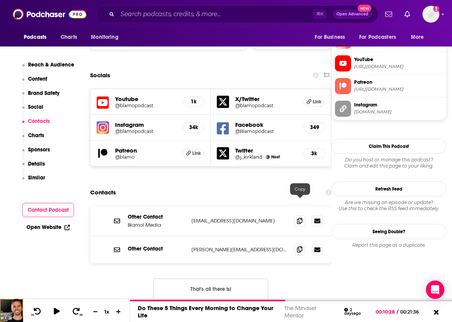
click at [300, 246] on icon at bounding box center [299, 249] width 5 height 6
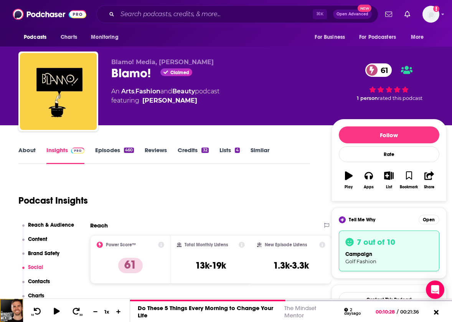
scroll to position [0, 0]
click at [105, 149] on link "Episodes 460" at bounding box center [114, 155] width 39 height 18
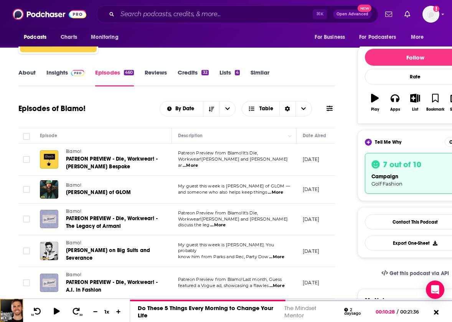
scroll to position [81, 0]
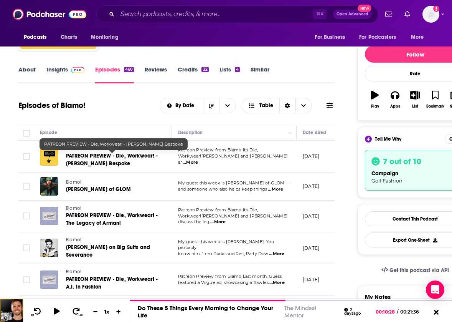
click at [120, 157] on span "PATREON PREVIEW - Die, Workwear! - Nina Penlington Bespoke" at bounding box center [112, 159] width 92 height 14
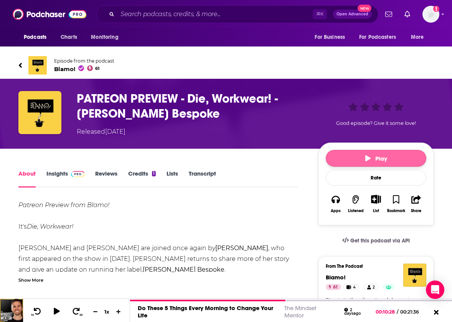
click at [367, 157] on icon "button" at bounding box center [368, 158] width 5 height 6
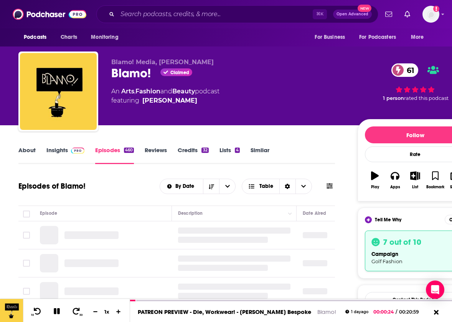
scroll to position [81, 0]
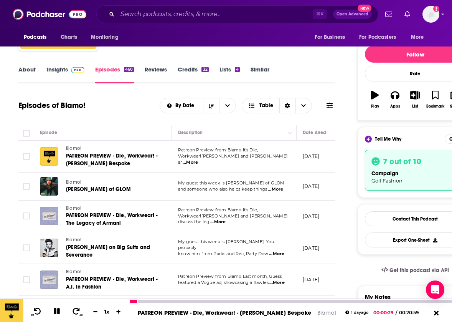
click at [58, 310] on icon at bounding box center [57, 311] width 6 height 6
click at [90, 187] on span "Sean Dunnevant of GLOM" at bounding box center [98, 189] width 65 height 7
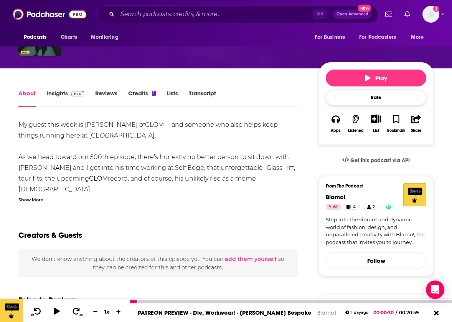
scroll to position [84, 0]
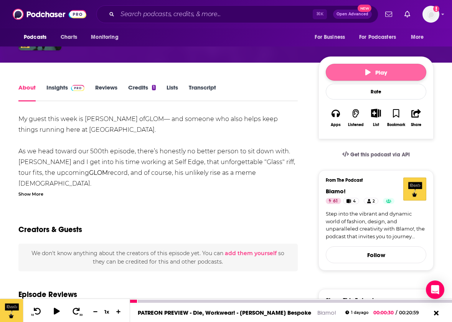
click at [369, 66] on button "Play" at bounding box center [376, 72] width 101 height 17
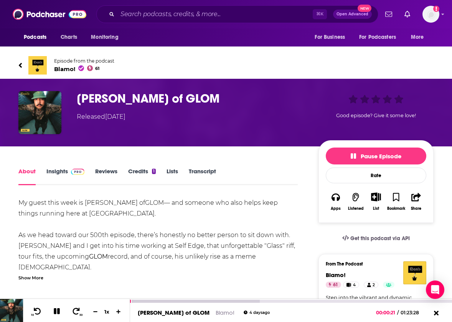
scroll to position [0, 0]
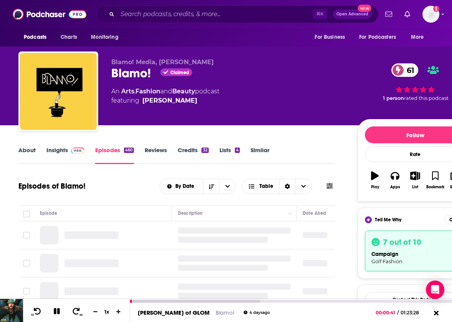
scroll to position [81, 0]
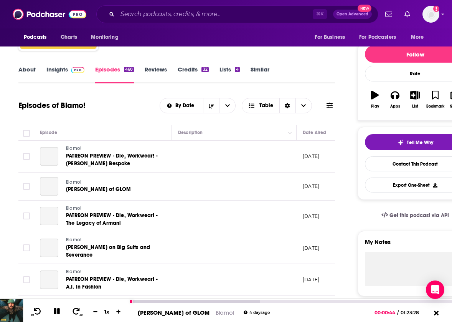
click at [77, 311] on icon at bounding box center [76, 311] width 7 height 7
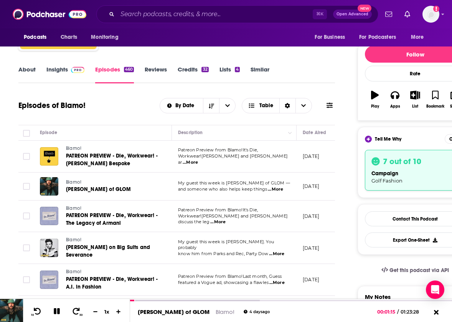
scroll to position [124, 0]
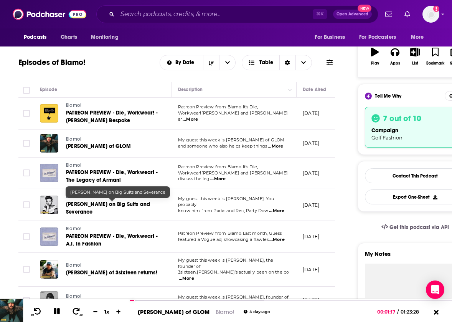
click at [103, 205] on span "Adam Scott on Big Suits and Severance" at bounding box center [108, 208] width 84 height 14
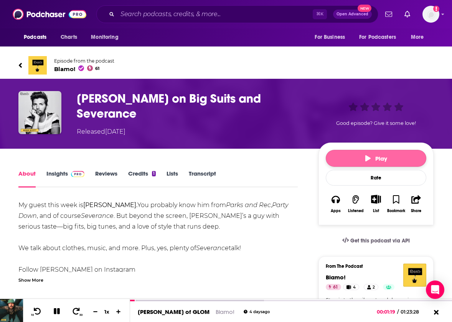
click at [367, 155] on icon "button" at bounding box center [368, 158] width 5 height 6
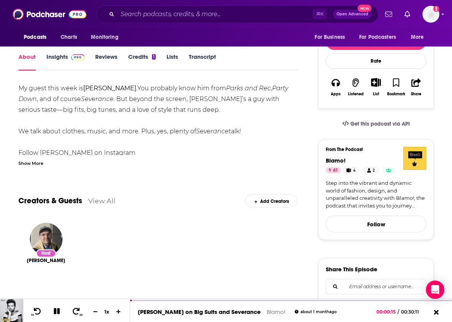
scroll to position [121, 0]
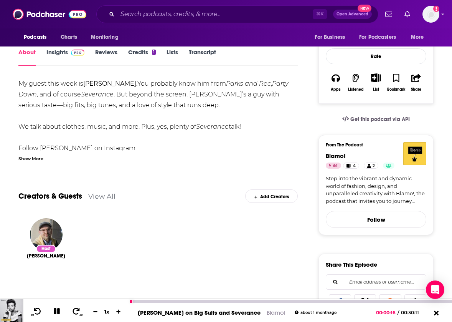
click at [75, 311] on icon at bounding box center [76, 311] width 9 height 7
click at [77, 309] on icon at bounding box center [76, 311] width 9 height 7
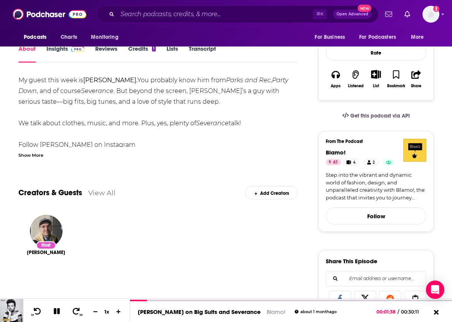
scroll to position [126, 0]
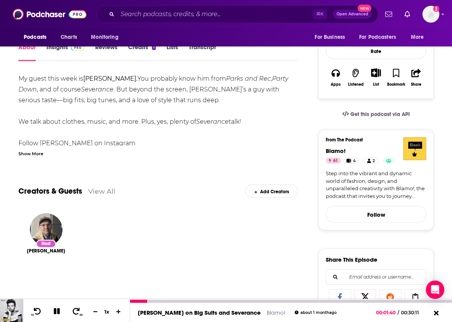
click at [76, 312] on icon at bounding box center [76, 311] width 9 height 7
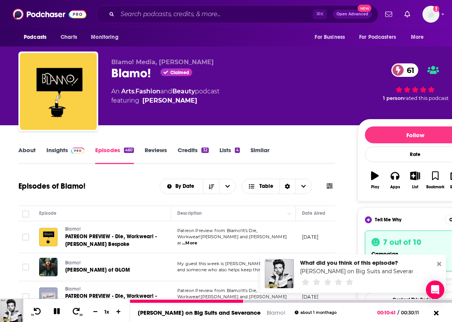
click at [58, 312] on icon at bounding box center [57, 311] width 6 height 6
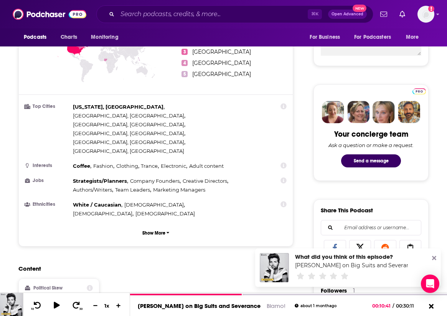
scroll to position [366, 0]
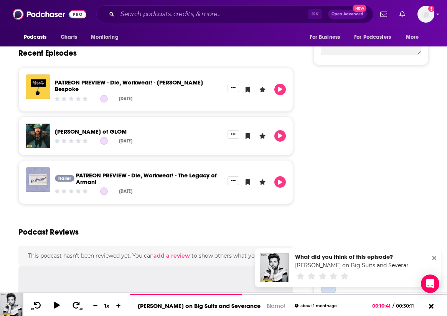
scroll to position [2, 0]
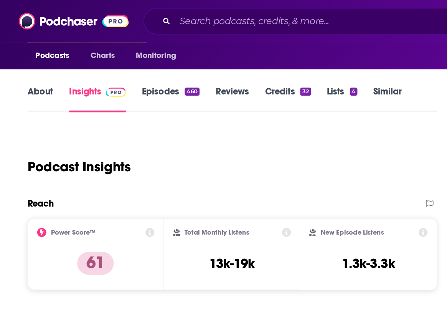
scroll to position [70, 0]
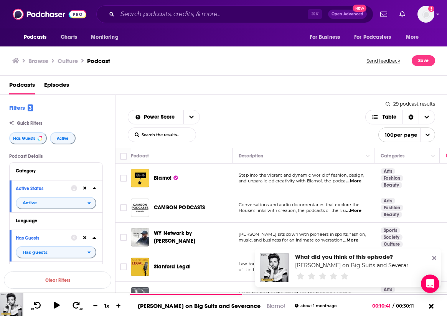
click at [359, 212] on span "...More" at bounding box center [353, 211] width 15 height 6
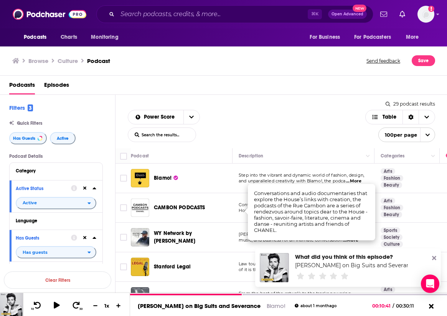
click at [204, 180] on div "Blamo!" at bounding box center [194, 178] width 80 height 8
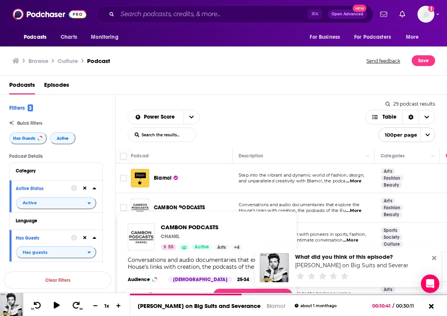
click at [182, 210] on span "CAMBON PODCASTS CHANEL 55 Active Arts + 4 Conversations and audio documentaries…" at bounding box center [207, 261] width 180 height 108
click at [188, 208] on span "CAMBON PODCASTS CHANEL 55 Active Arts + 4 Conversations and audio documentaries…" at bounding box center [207, 261] width 180 height 108
click at [205, 225] on span "CAMBON PODCASTS" at bounding box center [202, 226] width 82 height 7
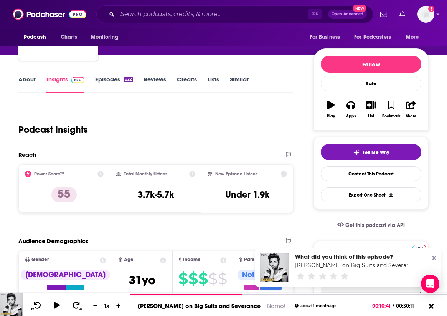
scroll to position [90, 0]
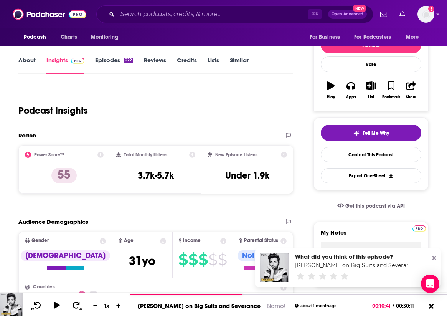
click at [433, 258] on icon at bounding box center [434, 258] width 4 height 6
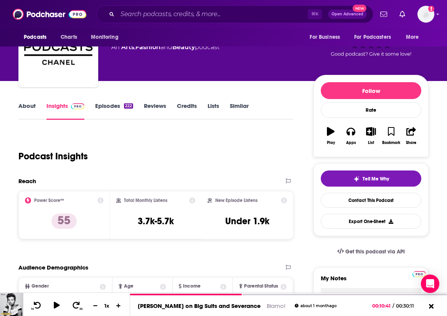
scroll to position [26, 0]
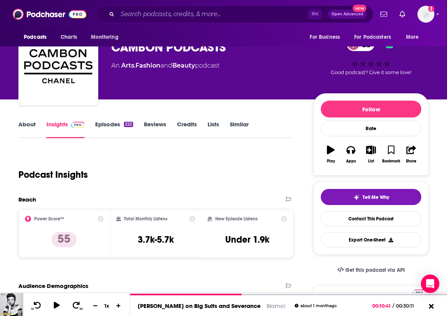
click at [105, 124] on link "Episodes 222" at bounding box center [114, 130] width 38 height 18
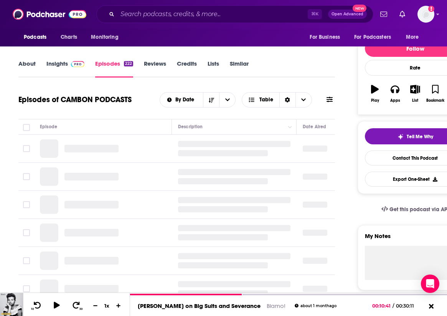
scroll to position [87, 0]
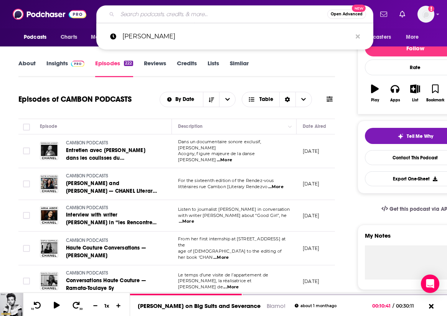
click at [142, 17] on input "Search podcasts, credits, & more..." at bounding box center [222, 14] width 210 height 12
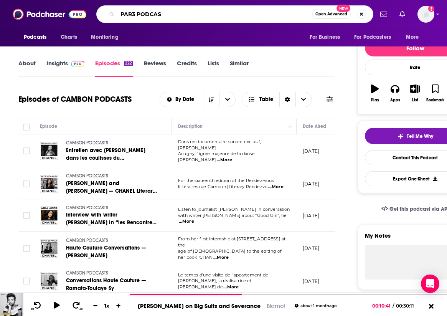
type input "PAR3 PODCAST"
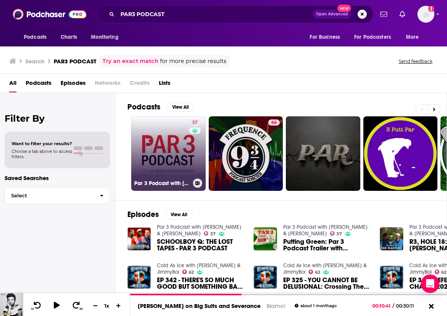
click at [169, 150] on link "37 Par 3 Podcast with J.R. Smith & Stephen Malbon" at bounding box center [168, 153] width 74 height 74
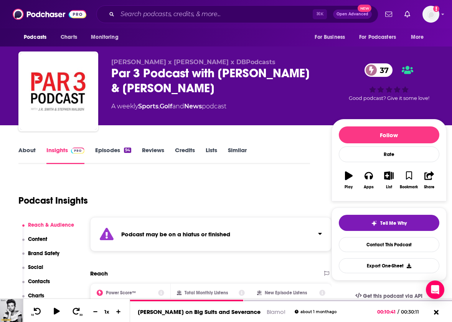
click at [114, 151] on link "Episodes 94" at bounding box center [113, 155] width 36 height 18
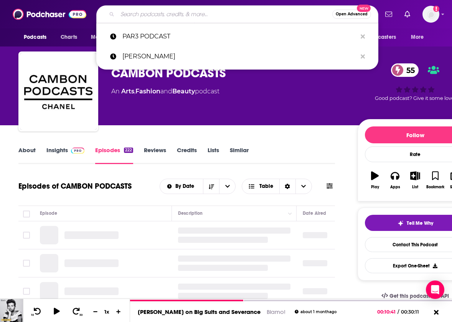
click at [141, 13] on input "Search podcasts, credits, & more..." at bounding box center [224, 14] width 215 height 12
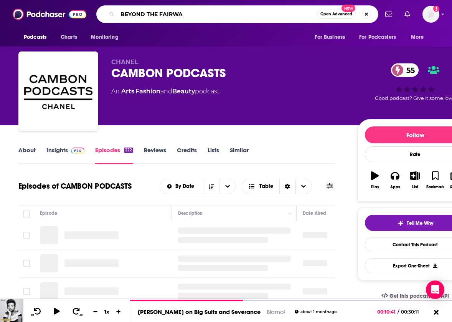
type input "BEYOND THE FAIRWAY"
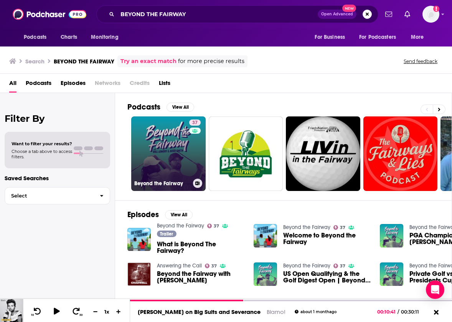
click at [176, 162] on link "37 Beyond the Fairway" at bounding box center [168, 153] width 74 height 74
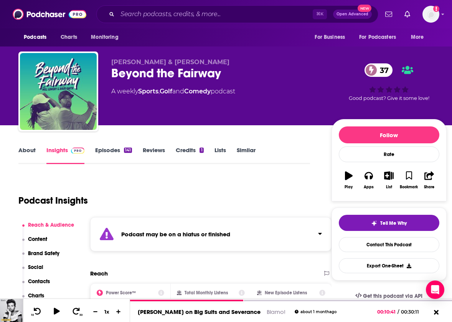
click at [112, 148] on link "Episodes 141" at bounding box center [113, 155] width 37 height 18
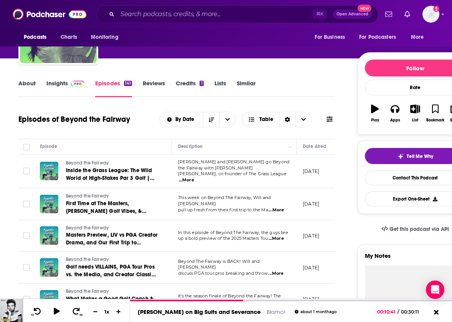
scroll to position [76, 1]
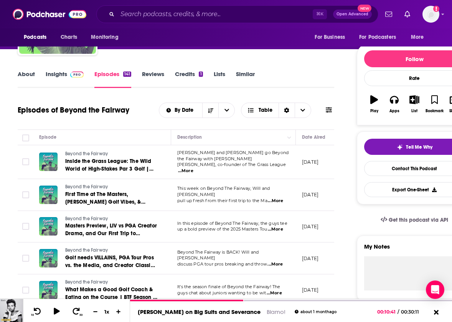
click at [61, 72] on link "Insights" at bounding box center [65, 79] width 38 height 18
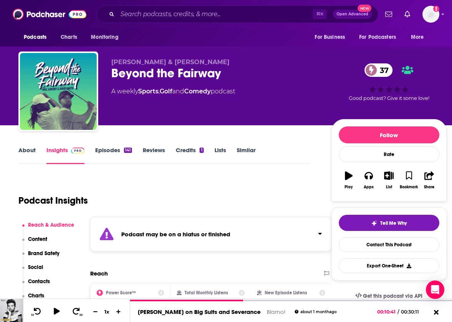
click at [110, 151] on link "Episodes 141" at bounding box center [113, 155] width 37 height 18
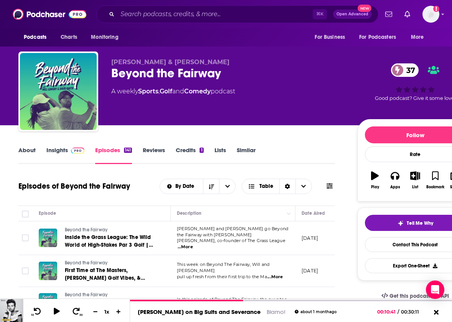
click at [61, 151] on link "Insights" at bounding box center [65, 155] width 38 height 18
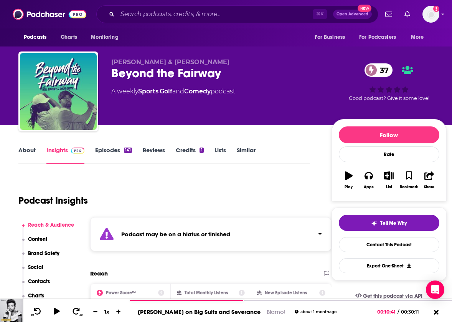
scroll to position [22, 0]
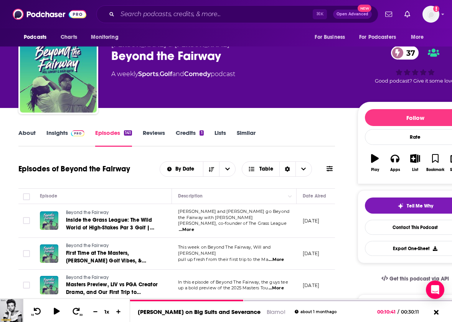
scroll to position [19, 0]
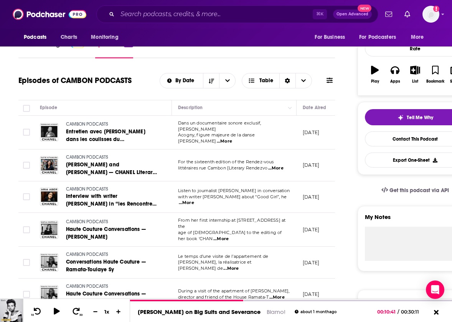
scroll to position [107, 0]
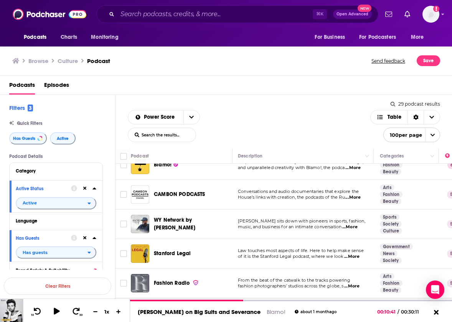
scroll to position [15, 7]
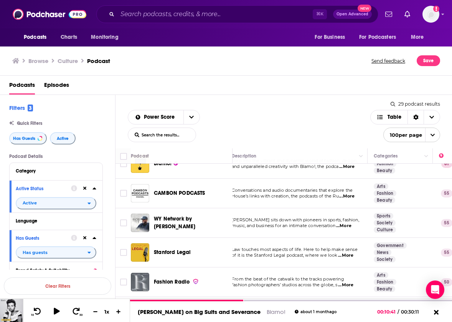
click at [351, 225] on span "...More" at bounding box center [343, 226] width 15 height 6
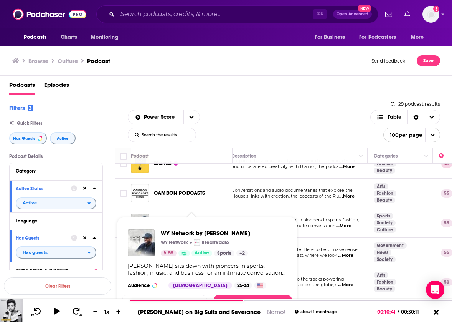
click at [180, 223] on span "WY Network by Dwyane Wade WY Network iHeartRadio 55 Active Sports + 2 Dwyane Wa…" at bounding box center [207, 266] width 171 height 99
click at [186, 233] on span "WY Network by [PERSON_NAME]" at bounding box center [205, 232] width 89 height 7
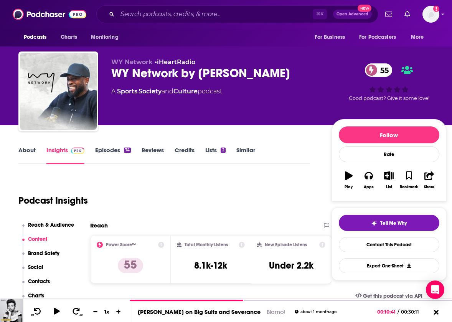
scroll to position [48, 0]
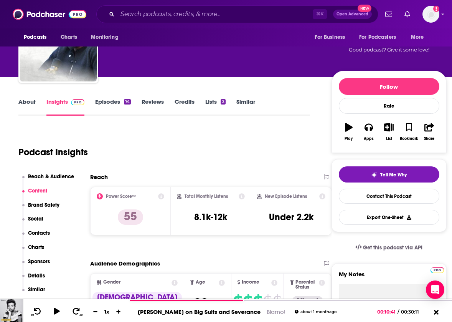
click at [113, 102] on link "Episodes 74" at bounding box center [113, 107] width 36 height 18
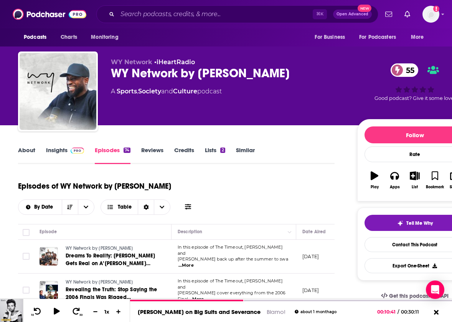
scroll to position [0, 0]
drag, startPoint x: 167, startPoint y: 187, endPoint x: 62, endPoint y: 188, distance: 105.6
click at [62, 188] on div "Episodes of WY Network by Dwyane Wade By Date Table" at bounding box center [176, 195] width 317 height 38
click at [417, 221] on span "Tell Me Why" at bounding box center [420, 223] width 26 height 6
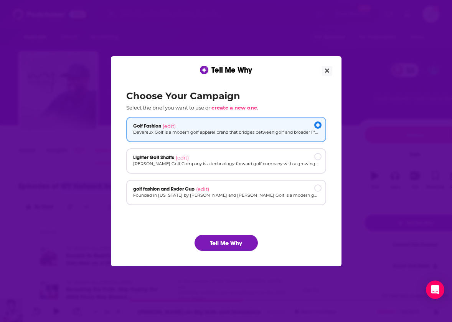
scroll to position [0, 0]
click at [231, 241] on button "Tell Me Why" at bounding box center [226, 243] width 63 height 16
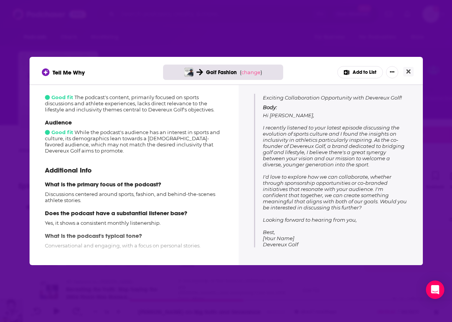
scroll to position [93, 0]
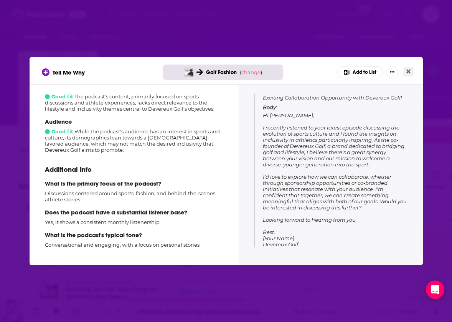
click at [411, 71] on button "Close" at bounding box center [409, 72] width 10 height 10
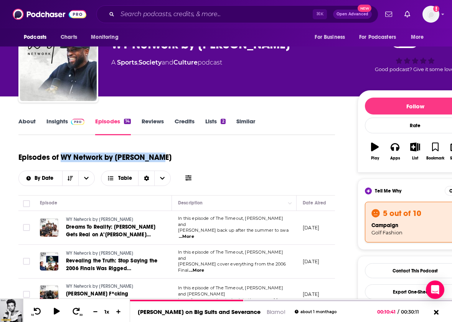
scroll to position [31, 0]
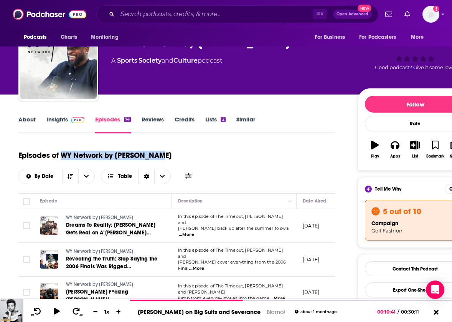
click at [30, 121] on link "About" at bounding box center [26, 125] width 17 height 18
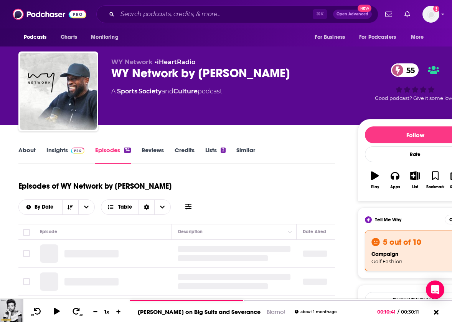
click at [56, 149] on link "Insights" at bounding box center [65, 155] width 38 height 18
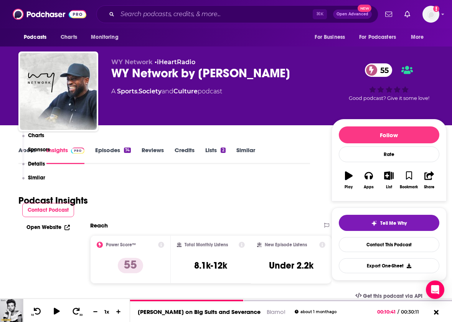
click at [58, 148] on div "Reach & Audience Content Brand Safety Social Contacts Charts Sponsors Details S…" at bounding box center [48, 124] width 52 height 127
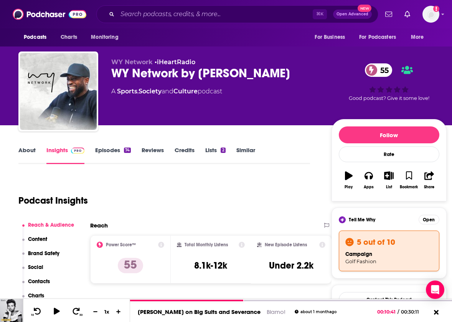
click at [112, 151] on link "Episodes 74" at bounding box center [113, 155] width 36 height 18
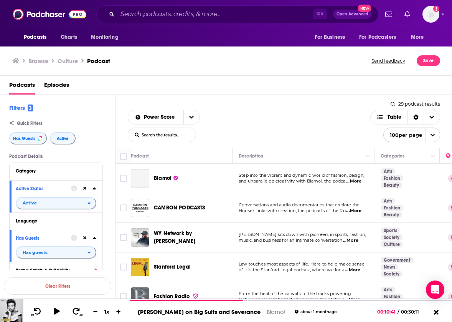
scroll to position [61, 0]
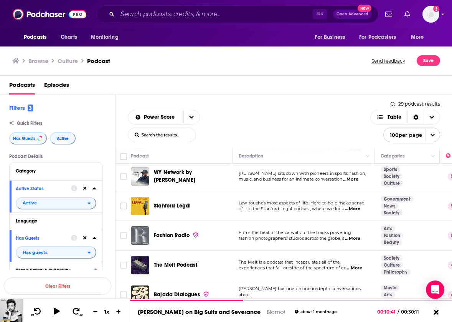
click at [204, 194] on td "Stanford Legal" at bounding box center [182, 206] width 102 height 30
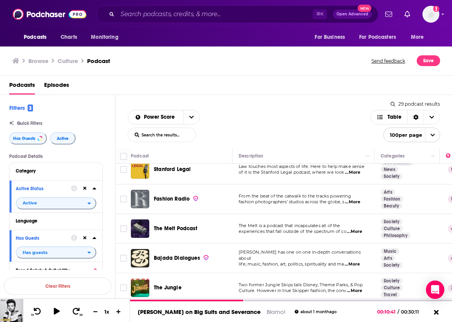
scroll to position [102, 0]
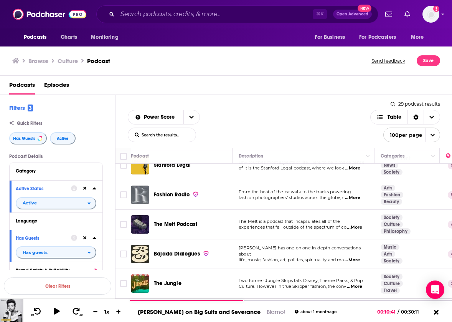
click at [358, 197] on span "...More" at bounding box center [352, 198] width 15 height 6
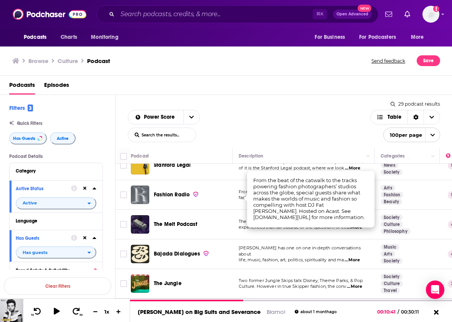
scroll to position [0, 0]
click at [197, 170] on div "Stanford Legal" at bounding box center [194, 165] width 80 height 18
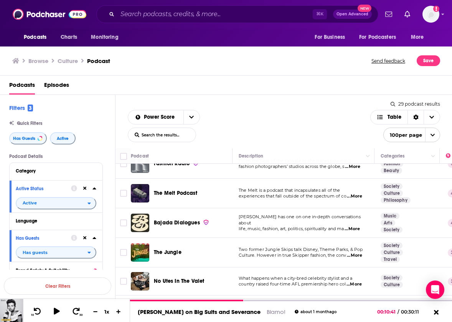
scroll to position [135, 0]
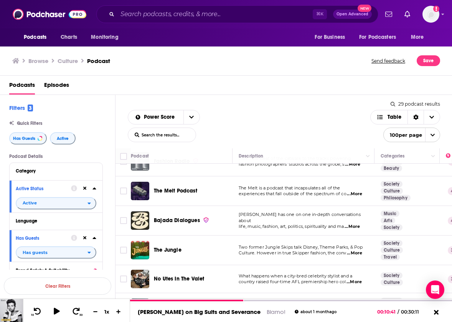
click at [356, 195] on span "...More" at bounding box center [354, 194] width 15 height 6
click at [321, 127] on div "Power Score List Search Input Search the results... Table" at bounding box center [249, 126] width 243 height 32
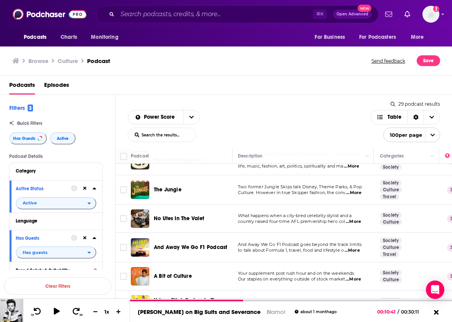
scroll to position [198, 1]
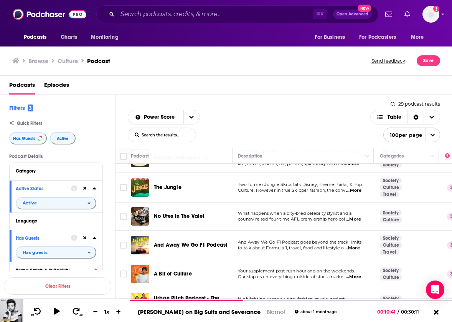
click at [355, 190] on span "...More" at bounding box center [353, 190] width 15 height 6
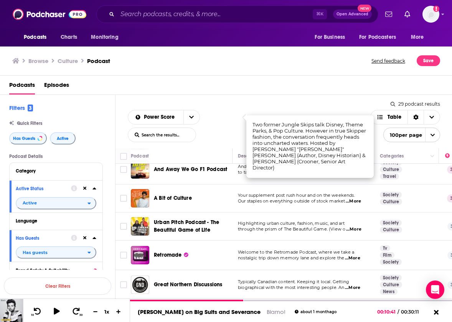
scroll to position [274, 1]
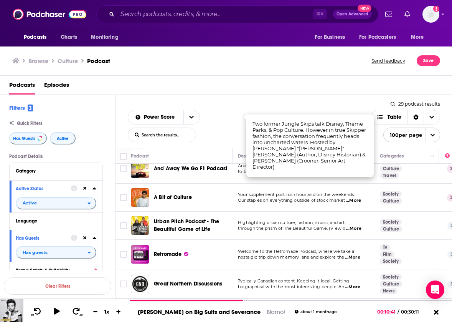
click at [357, 230] on span "...More" at bounding box center [353, 228] width 15 height 6
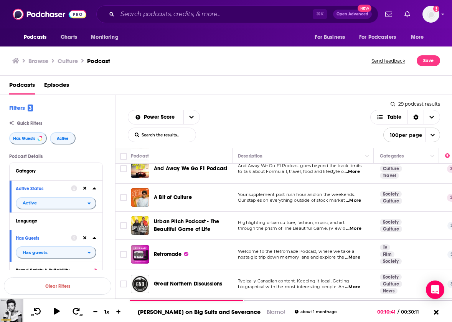
click at [180, 225] on div "Podcasts Charts Monitoring ⌘ K Open Advanced New For Business For Podcasters Mo…" at bounding box center [226, 161] width 452 height 322
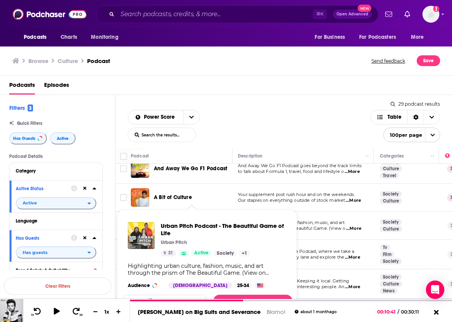
click at [181, 225] on span "Urban Pitch Podcast - The Beautiful Game of Life" at bounding box center [224, 229] width 126 height 15
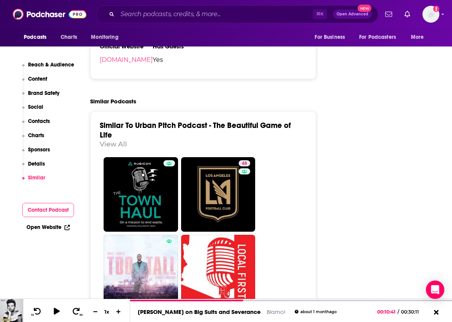
scroll to position [1169, 0]
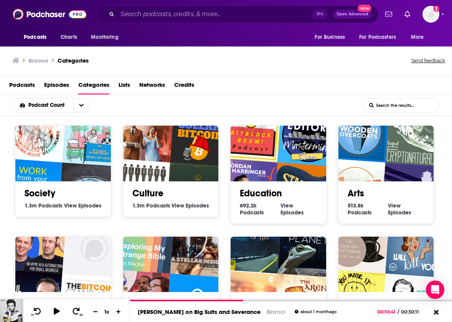
scroll to position [3, 0]
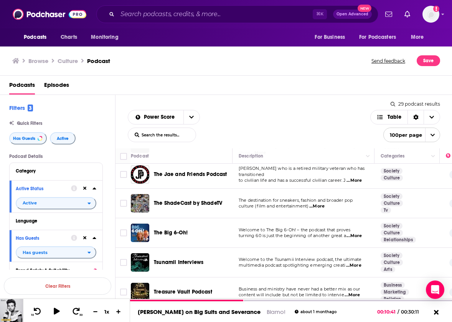
click at [359, 233] on span "...More" at bounding box center [354, 236] width 15 height 6
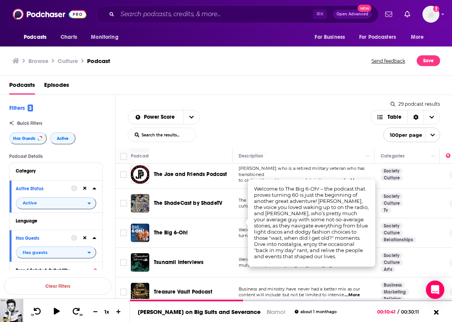
click at [202, 228] on div "The Big 6-Oh!" at bounding box center [194, 232] width 80 height 18
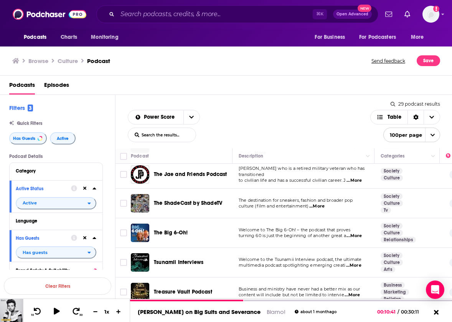
click at [172, 229] on span "The Big 6-Oh!" at bounding box center [171, 232] width 34 height 7
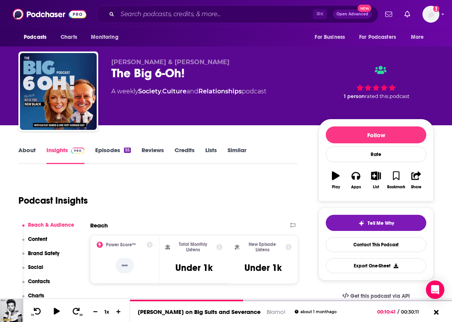
click at [111, 149] on link "Episodes 55" at bounding box center [113, 155] width 36 height 18
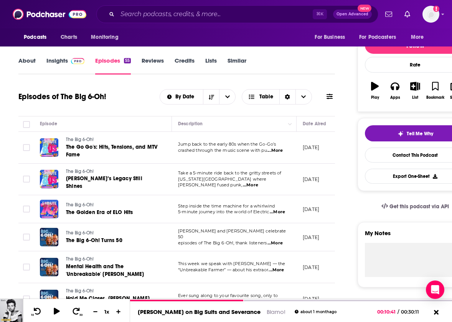
scroll to position [94, 0]
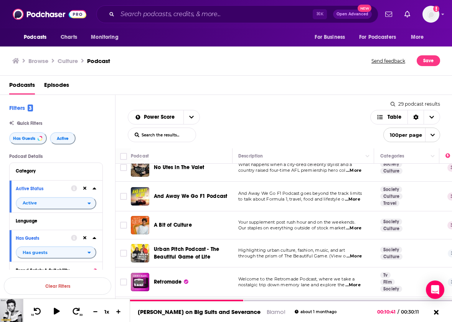
scroll to position [247, 0]
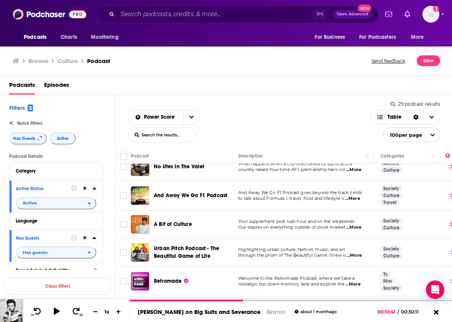
click at [359, 229] on span "...More" at bounding box center [353, 227] width 15 height 6
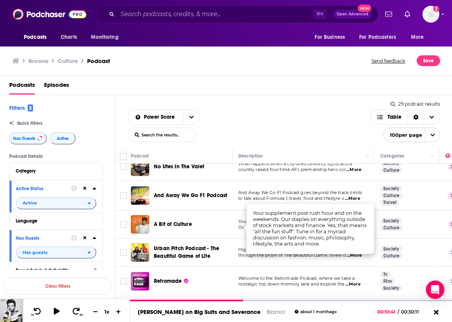
click at [197, 225] on div "A Bit of Culture" at bounding box center [194, 224] width 80 height 8
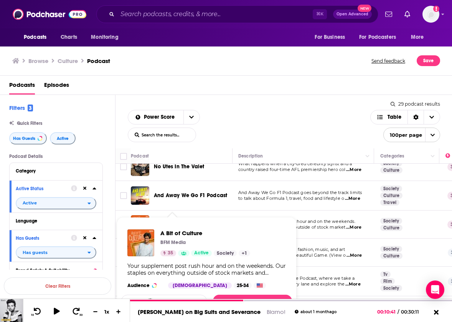
click at [181, 233] on span "A Bit of Culture" at bounding box center [205, 232] width 90 height 7
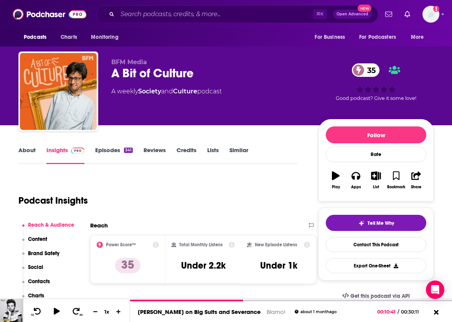
click at [115, 149] on link "Episodes 341" at bounding box center [114, 155] width 38 height 18
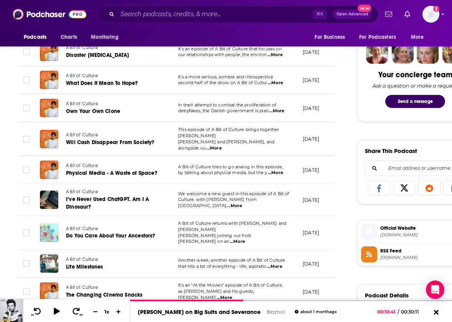
scroll to position [371, 0]
